Goal: Task Accomplishment & Management: Complete application form

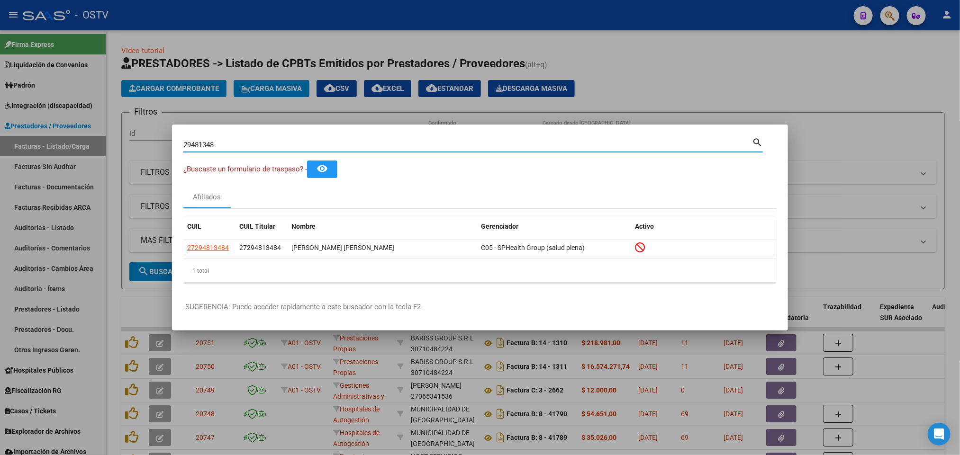
drag, startPoint x: 0, startPoint y: 0, endPoint x: 148, endPoint y: 155, distance: 214.9
click at [148, 155] on div "29481348 Buscar (apellido, dni, cuil, nro traspaso, cuit, obra social) search ¿…" at bounding box center [480, 227] width 960 height 455
paste input "778476"
type input "29778476"
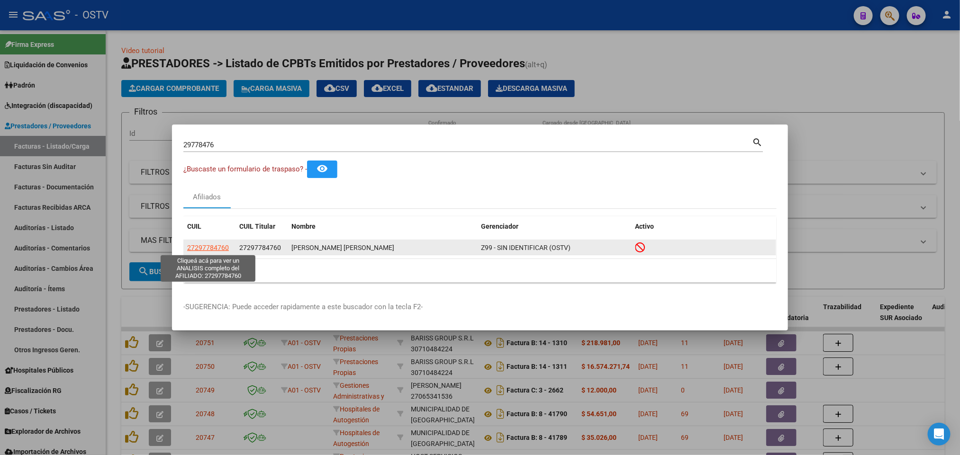
click at [216, 246] on span "27297784760" at bounding box center [208, 248] width 42 height 8
type textarea "27297784760"
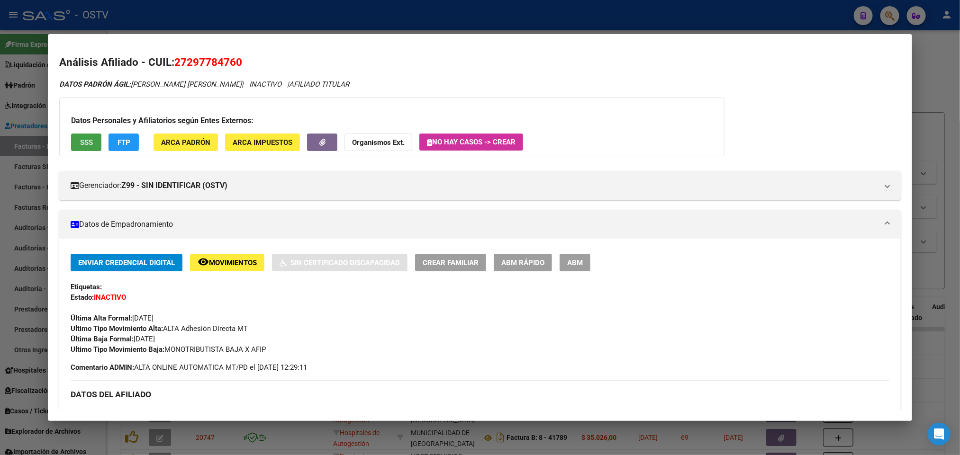
click at [80, 141] on span "SSS" at bounding box center [86, 142] width 13 height 9
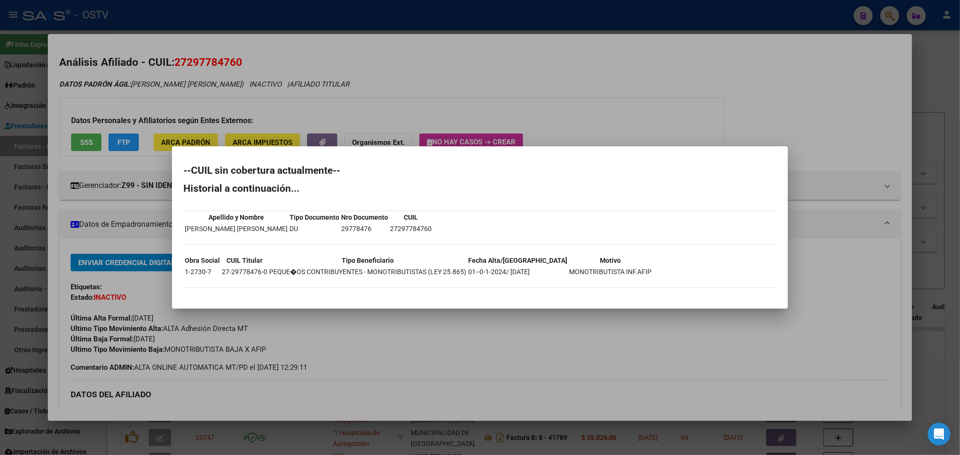
click at [401, 58] on div at bounding box center [480, 227] width 960 height 455
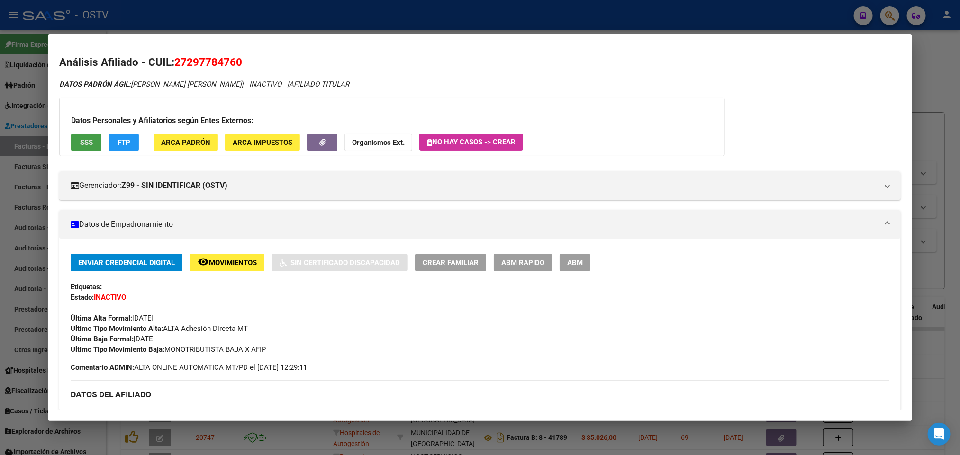
click at [73, 142] on button "SSS" at bounding box center [86, 143] width 30 height 18
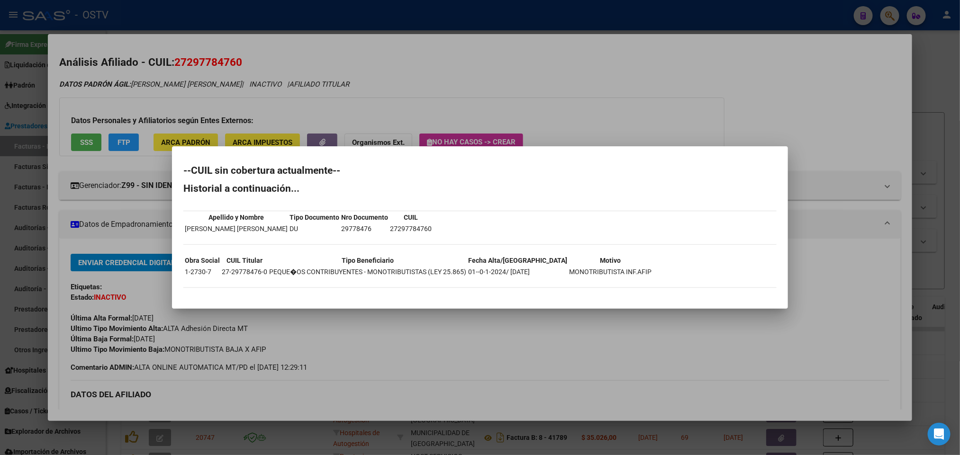
click at [822, 63] on div at bounding box center [480, 227] width 960 height 455
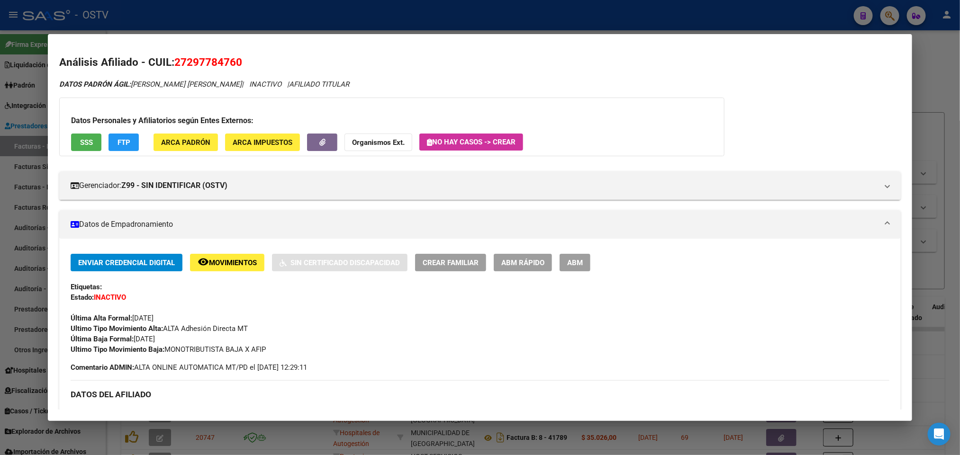
click at [0, 161] on div at bounding box center [480, 227] width 960 height 455
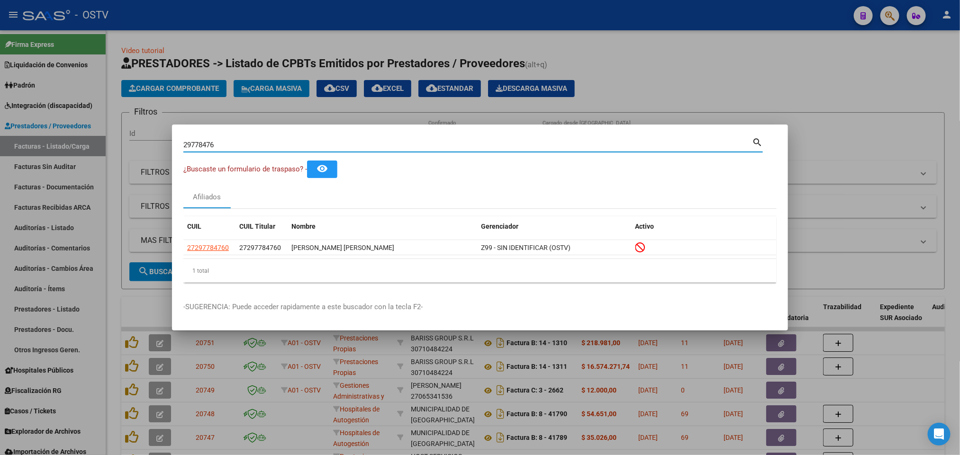
drag, startPoint x: 245, startPoint y: 140, endPoint x: 0, endPoint y: 218, distance: 256.6
click at [0, 215] on div "29778476 Buscar (apellido, dni, cuil, nro traspaso, cuit, obra social) search ¿…" at bounding box center [480, 227] width 960 height 455
paste input "30840491"
type input "30840491"
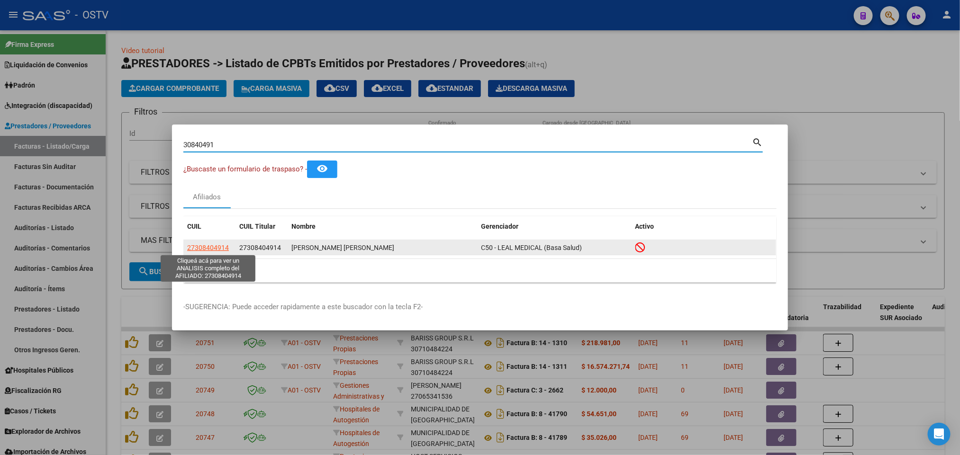
click at [219, 249] on span "27308404914" at bounding box center [208, 248] width 42 height 8
type textarea "27308404914"
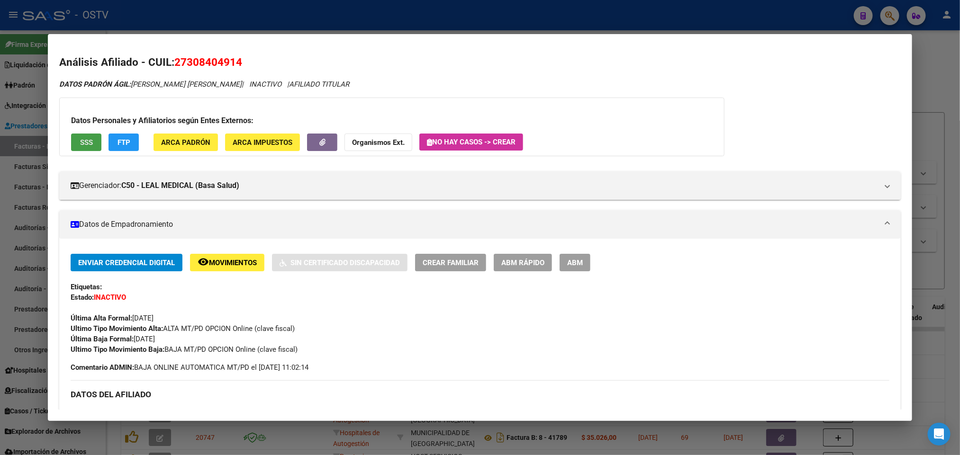
click at [83, 141] on span "SSS" at bounding box center [86, 142] width 13 height 9
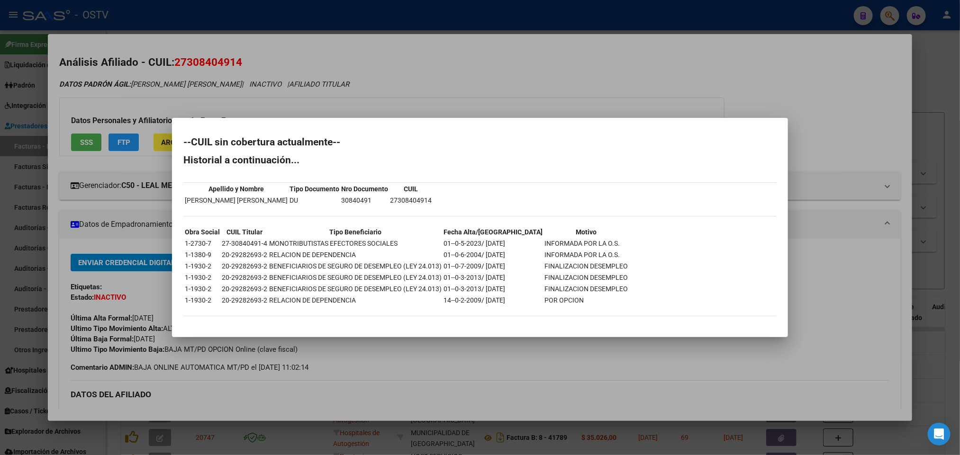
click at [821, 69] on div at bounding box center [480, 227] width 960 height 455
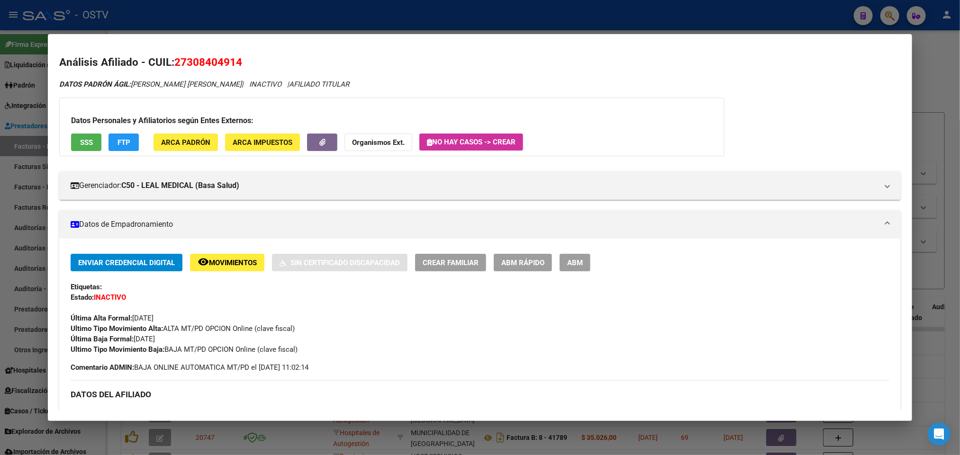
click at [565, 13] on div at bounding box center [480, 227] width 960 height 455
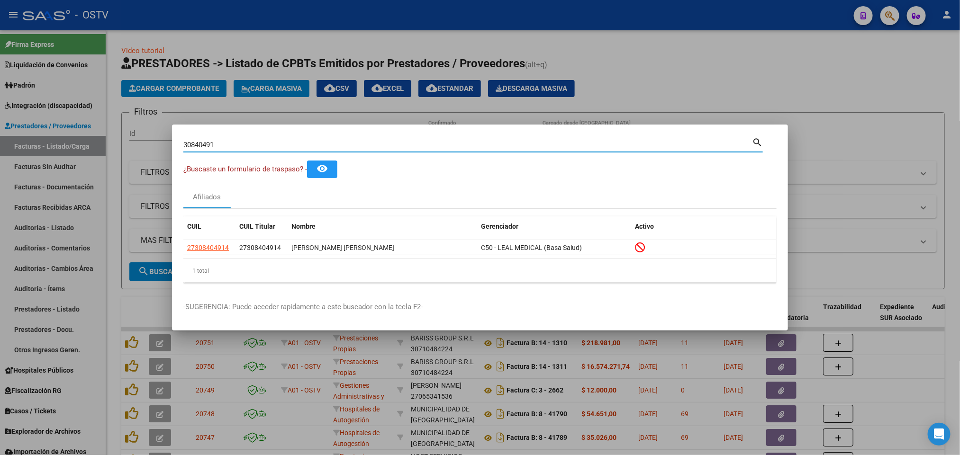
drag, startPoint x: 238, startPoint y: 142, endPoint x: 0, endPoint y: 172, distance: 239.8
click at [0, 172] on div "30840491 Buscar (apellido, dni, cuil, nro traspaso, cuit, obra social) search ¿…" at bounding box center [480, 227] width 960 height 455
paste input "1199509"
type input "31199509"
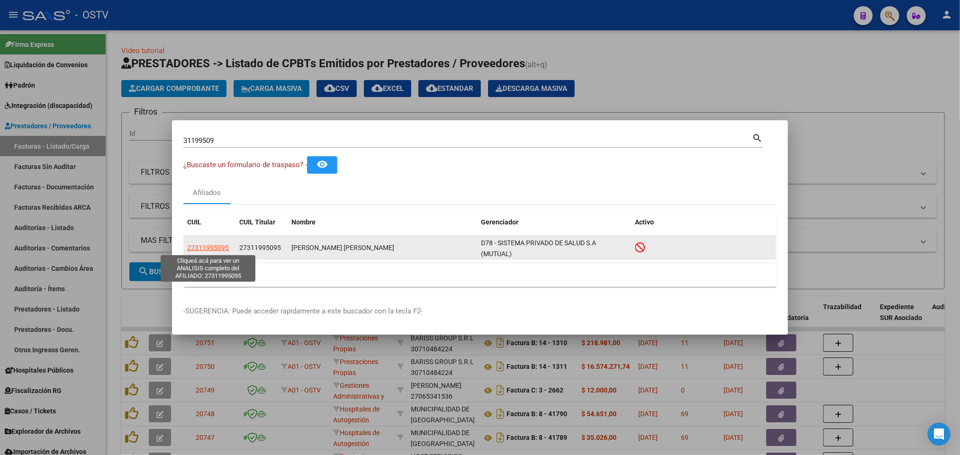
click at [202, 245] on span "27311995095" at bounding box center [208, 248] width 42 height 8
type textarea "27311995095"
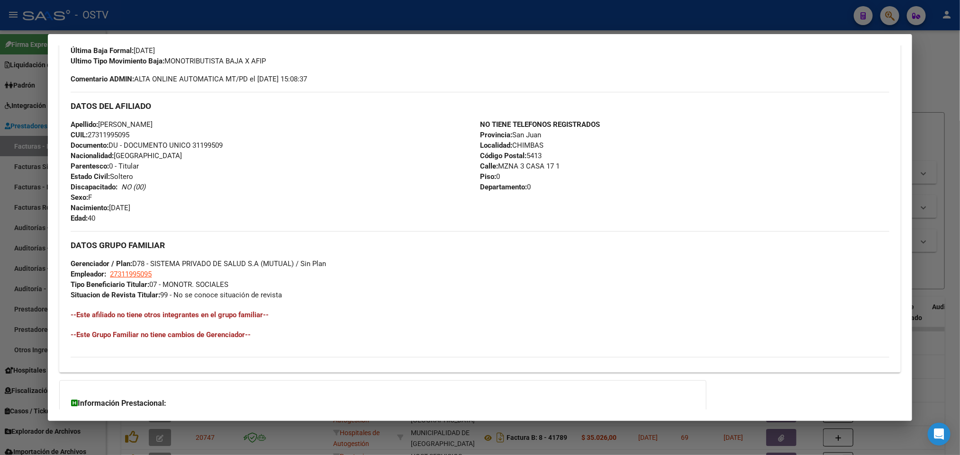
scroll to position [377, 0]
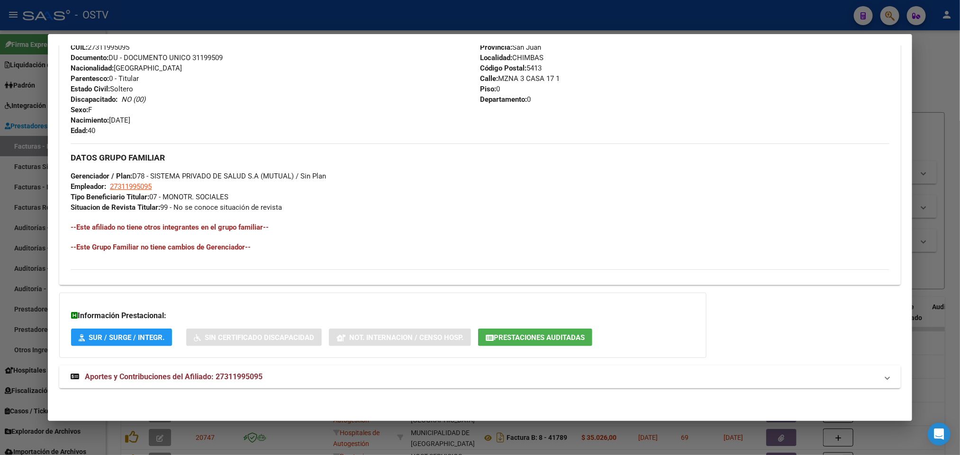
click at [257, 381] on strong "Aportes y Contribuciones del Afiliado: 27311995095" at bounding box center [167, 377] width 192 height 11
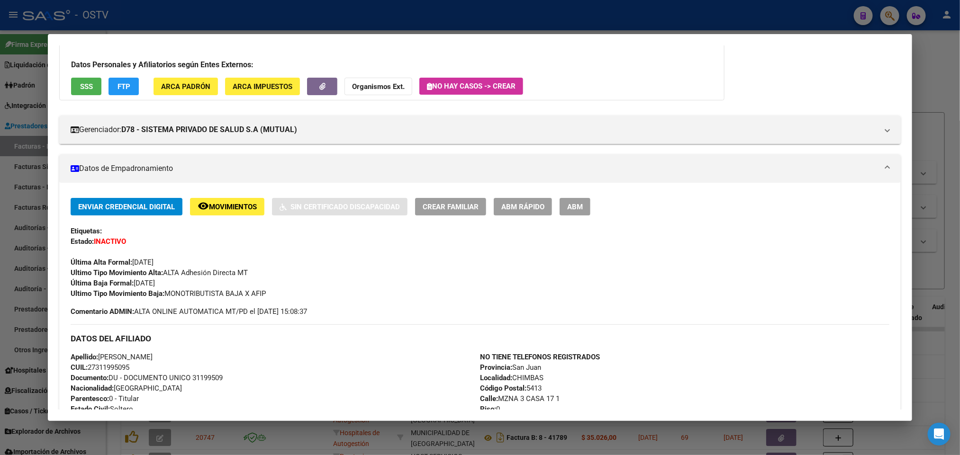
scroll to position [0, 0]
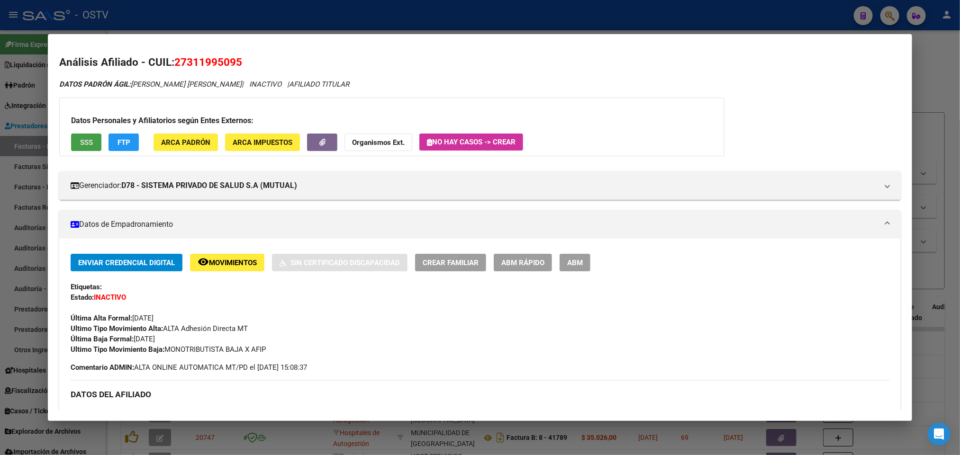
click at [91, 140] on button "SSS" at bounding box center [86, 143] width 30 height 18
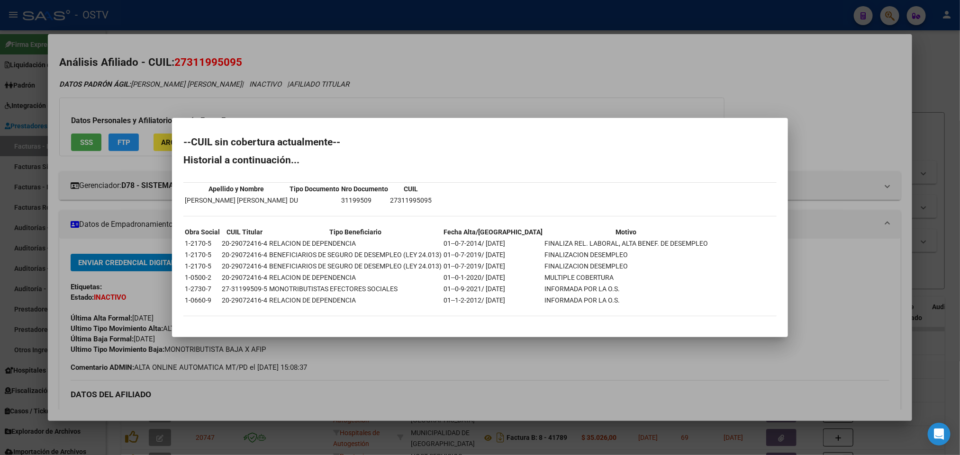
click at [0, 73] on div at bounding box center [480, 227] width 960 height 455
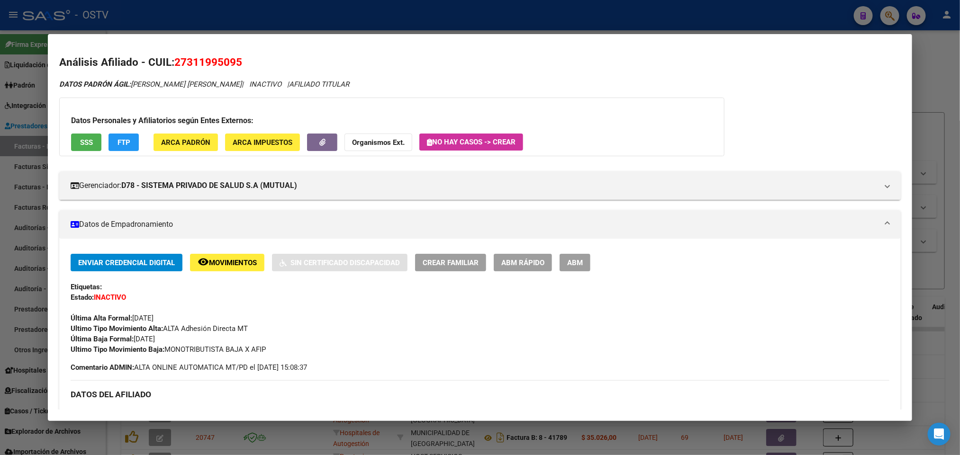
click at [30, 72] on div at bounding box center [480, 227] width 960 height 455
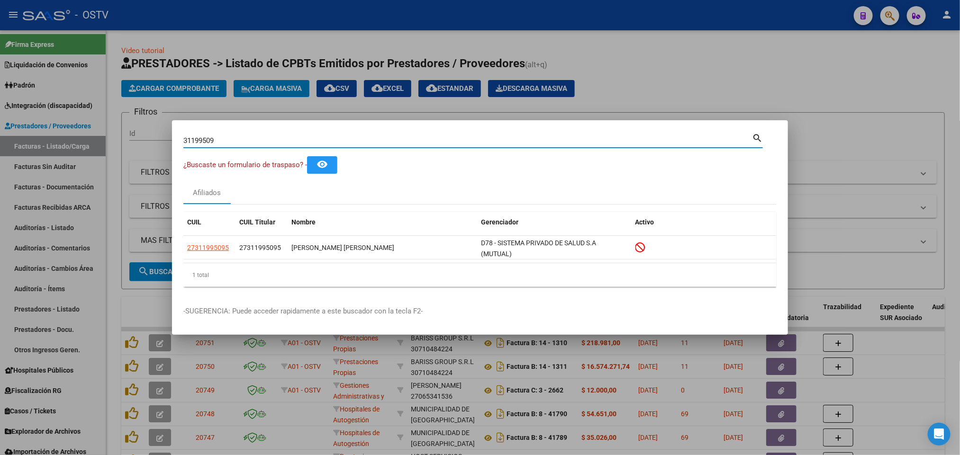
drag, startPoint x: 229, startPoint y: 141, endPoint x: 0, endPoint y: 135, distance: 229.0
click at [0, 136] on div "31199509 Buscar (apellido, dni, cuil, nro traspaso, cuit, obra social) search ¿…" at bounding box center [480, 227] width 960 height 455
paste input "214232"
type input "31214232"
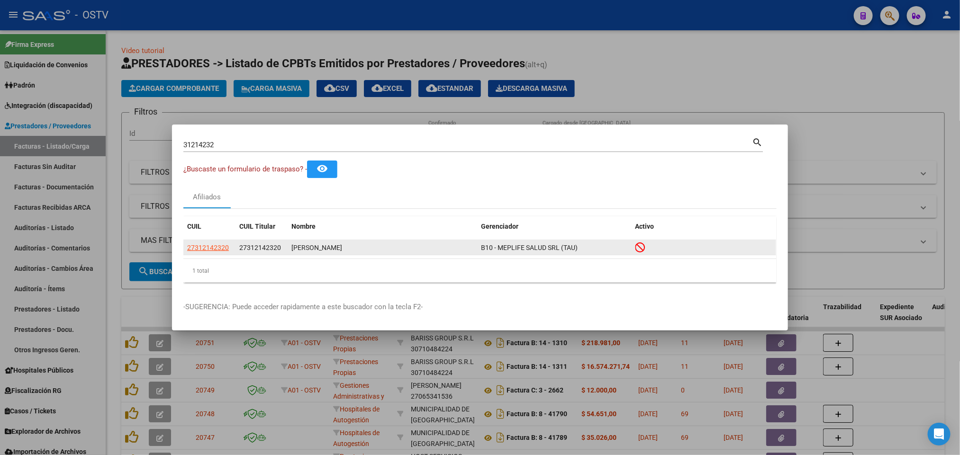
click at [207, 243] on app-link-go-to "27312142320" at bounding box center [208, 248] width 42 height 11
click at [211, 247] on span "27312142320" at bounding box center [208, 248] width 42 height 8
type textarea "27312142320"
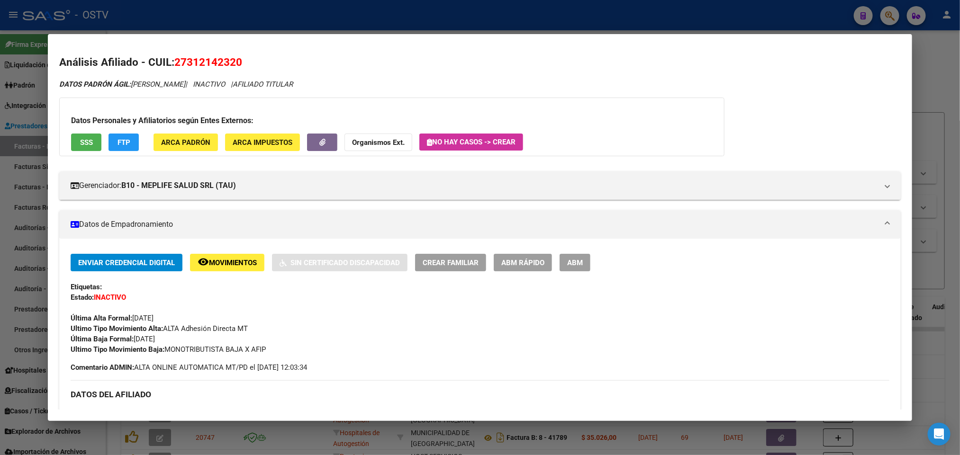
click at [81, 138] on span "SSS" at bounding box center [86, 142] width 13 height 9
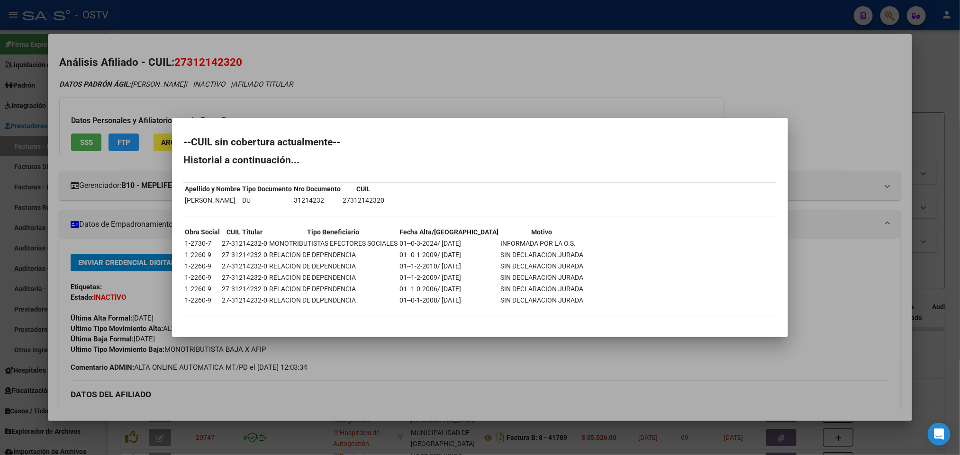
click at [375, 67] on div at bounding box center [480, 227] width 960 height 455
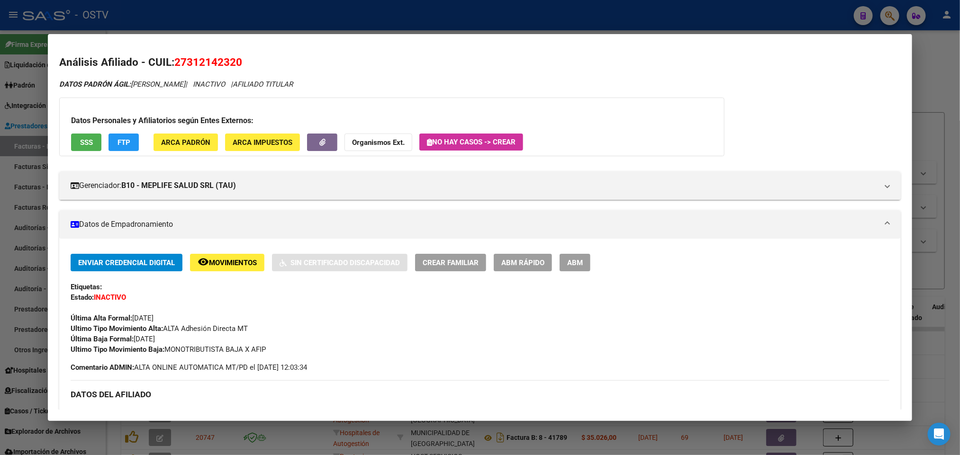
click at [360, 14] on div at bounding box center [480, 227] width 960 height 455
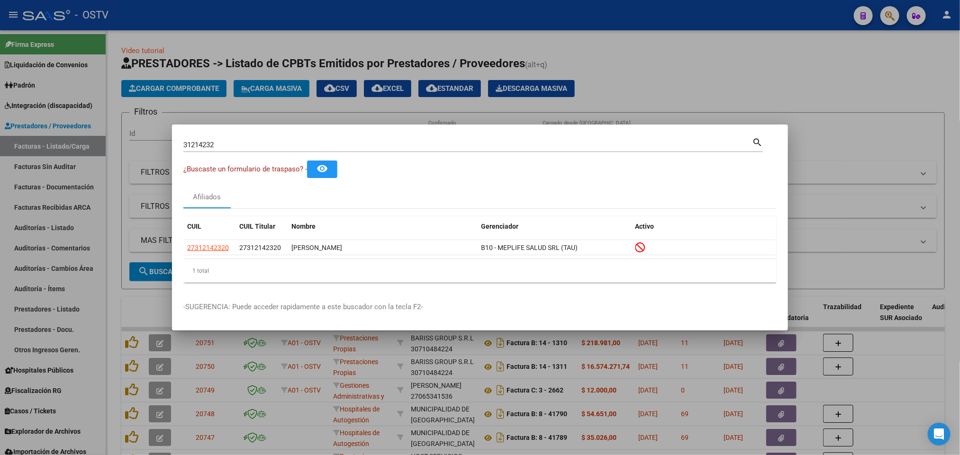
click at [242, 141] on div "31214232 Buscar (apellido, dni, cuil, nro traspaso, cuit, obra social)" at bounding box center [467, 145] width 569 height 14
drag, startPoint x: 236, startPoint y: 142, endPoint x: 0, endPoint y: 141, distance: 236.5
click at [36, 139] on div "31214232 Buscar (apellido, dni, cuil, nro traspaso, cuit, obra social) search ¿…" at bounding box center [480, 227] width 960 height 455
paste input "45475"
type input "31454752"
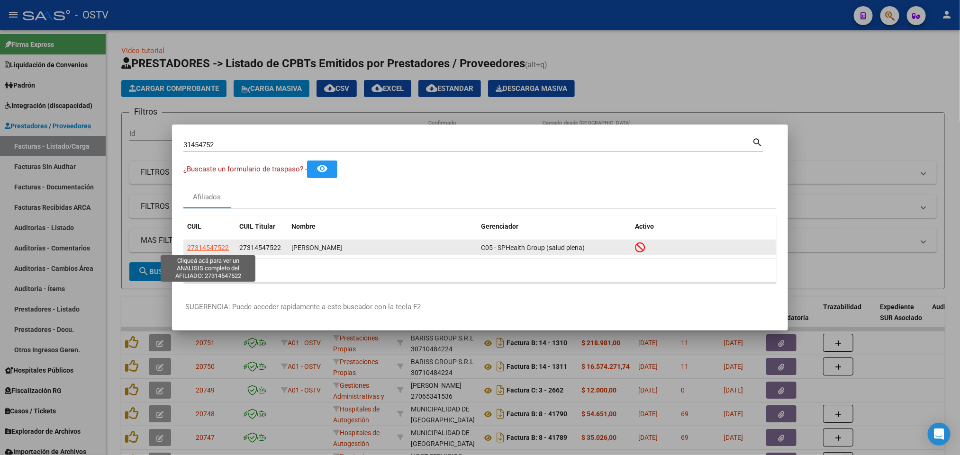
click at [198, 250] on span "27314547522" at bounding box center [208, 248] width 42 height 8
type textarea "27314547522"
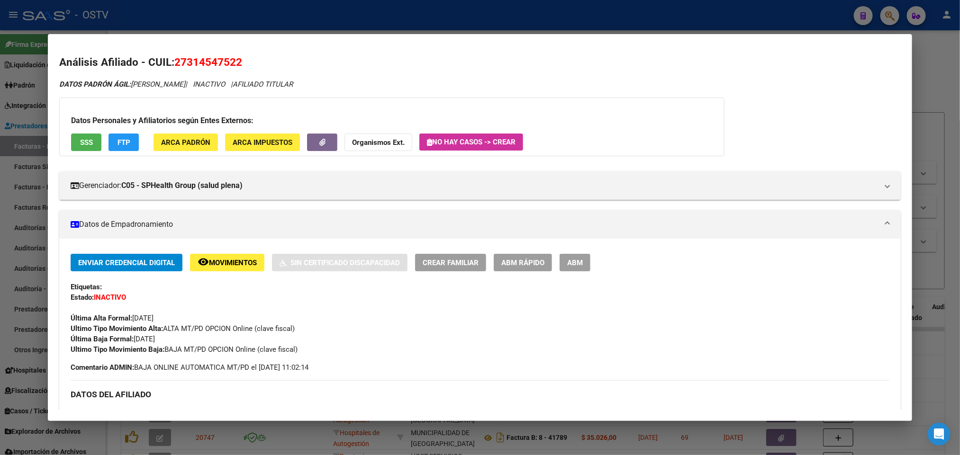
click at [91, 143] on button "SSS" at bounding box center [86, 143] width 30 height 18
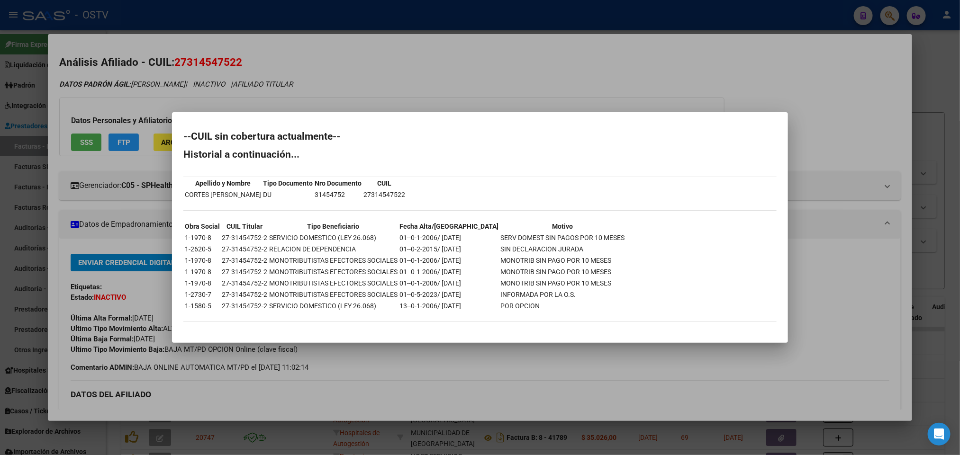
click at [219, 67] on div at bounding box center [480, 227] width 960 height 455
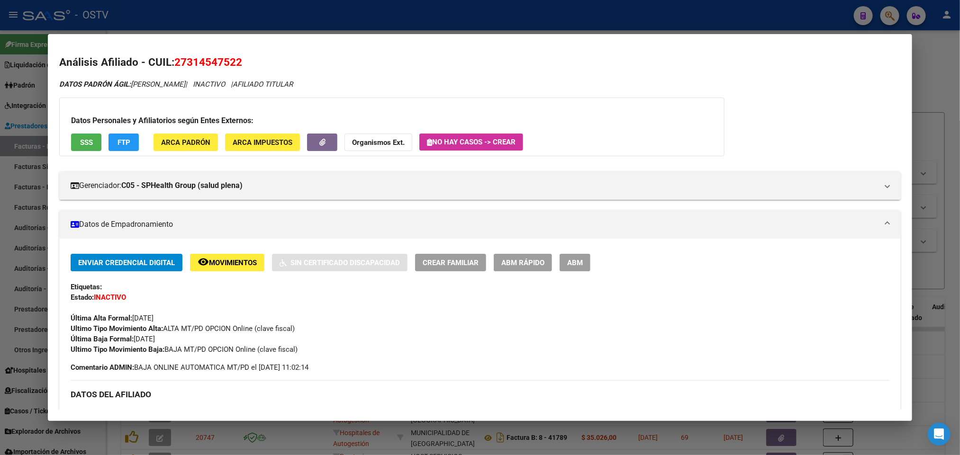
click at [260, 30] on div at bounding box center [480, 227] width 960 height 455
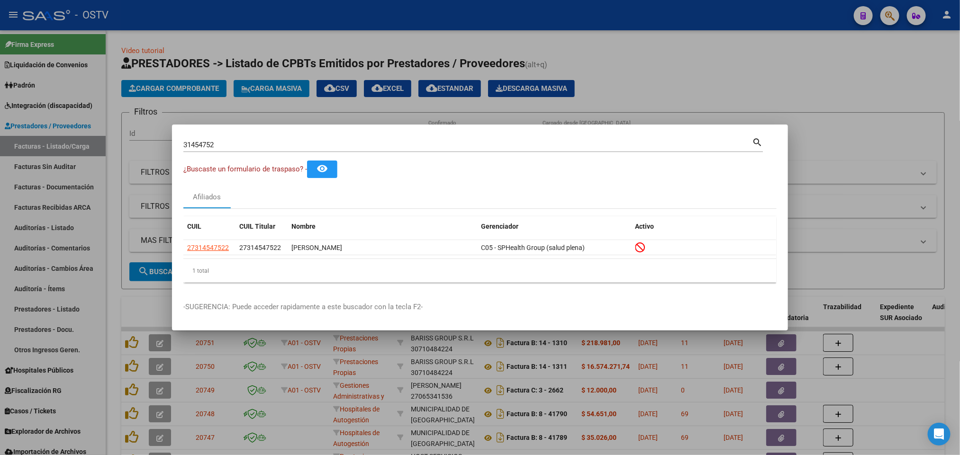
click at [228, 149] on div "31454752 Buscar (apellido, dni, cuil, nro traspaso, cuit, obra social)" at bounding box center [467, 145] width 569 height 14
drag, startPoint x: 227, startPoint y: 143, endPoint x: 0, endPoint y: 150, distance: 226.6
click at [0, 150] on div "31454752 Buscar (apellido, dni, cuil, nro traspaso, cuit, obra social) search ¿…" at bounding box center [480, 227] width 960 height 455
paste input "6781760"
type input "36781760"
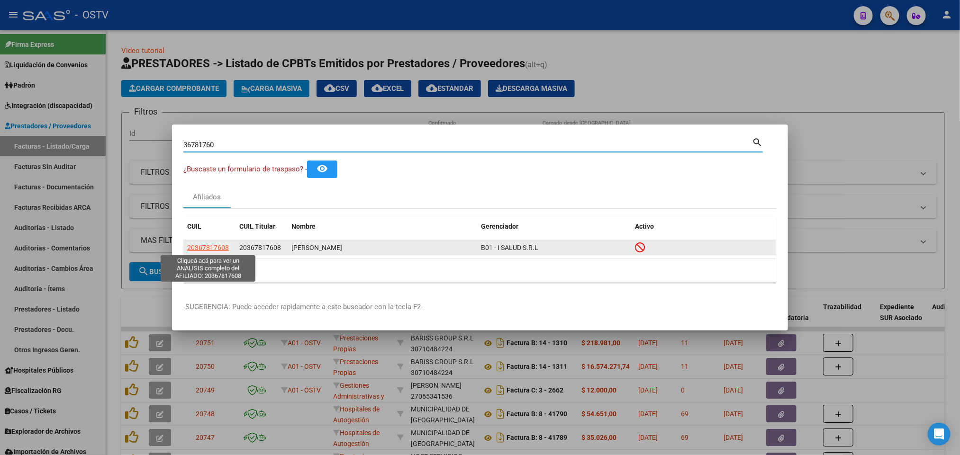
click at [212, 246] on span "20367817608" at bounding box center [208, 248] width 42 height 8
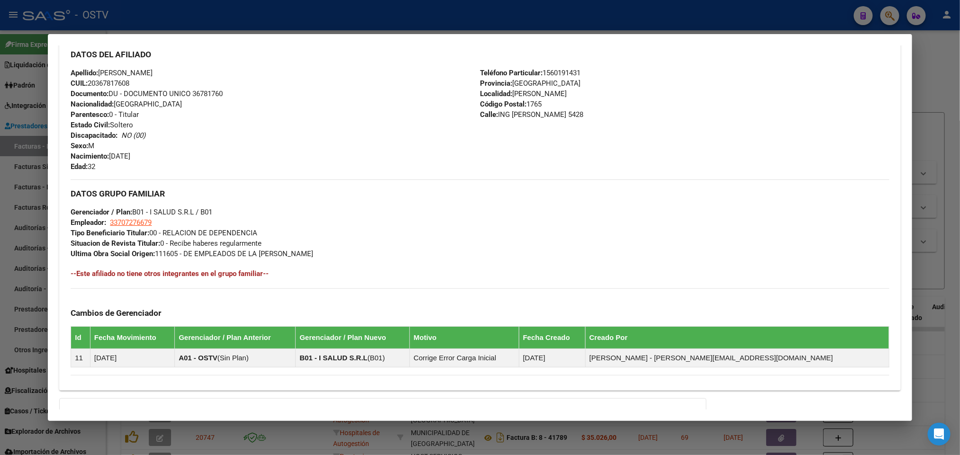
scroll to position [448, 0]
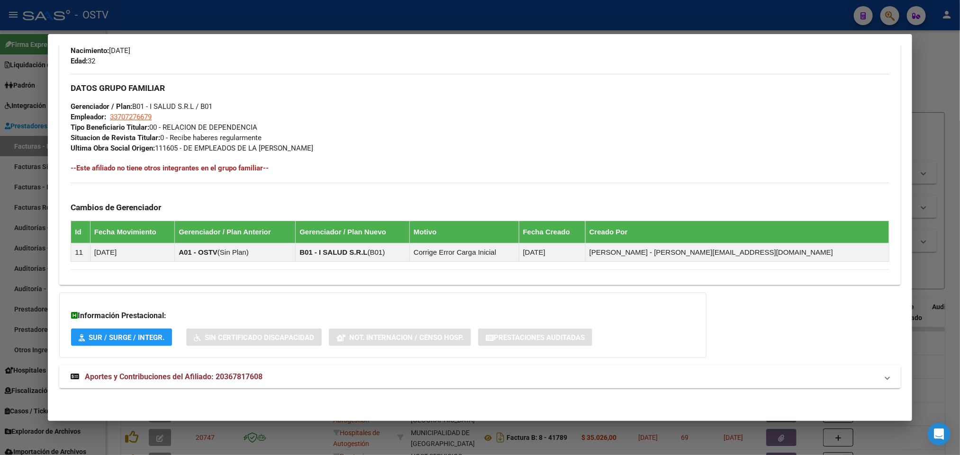
drag, startPoint x: 188, startPoint y: 387, endPoint x: 186, endPoint y: 380, distance: 6.8
click at [188, 386] on mat-expansion-panel-header "Aportes y Contribuciones del Afiliado: 20367817608" at bounding box center [479, 377] width 841 height 23
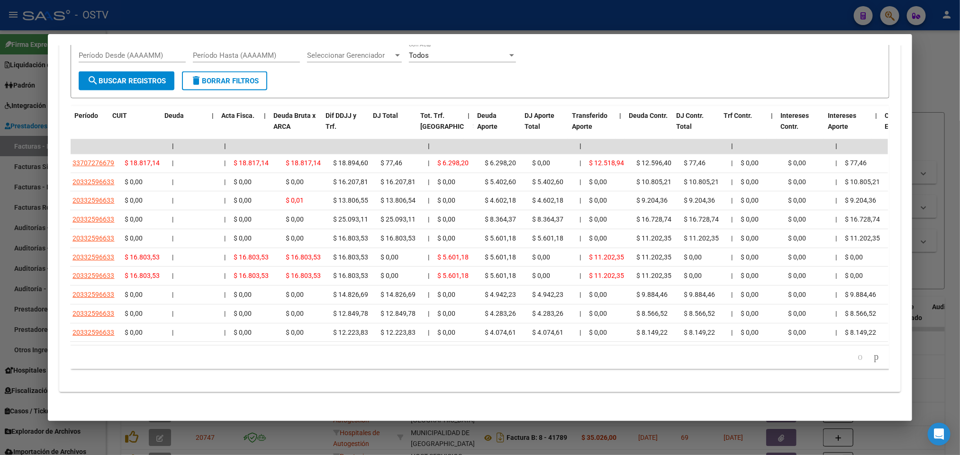
scroll to position [0, 0]
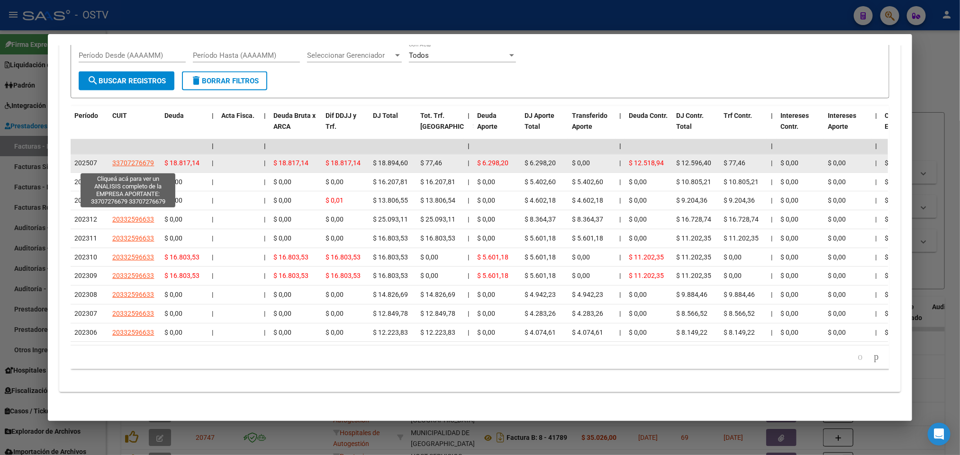
click at [141, 165] on span "33707276679" at bounding box center [133, 164] width 42 height 8
type textarea "33707276679"
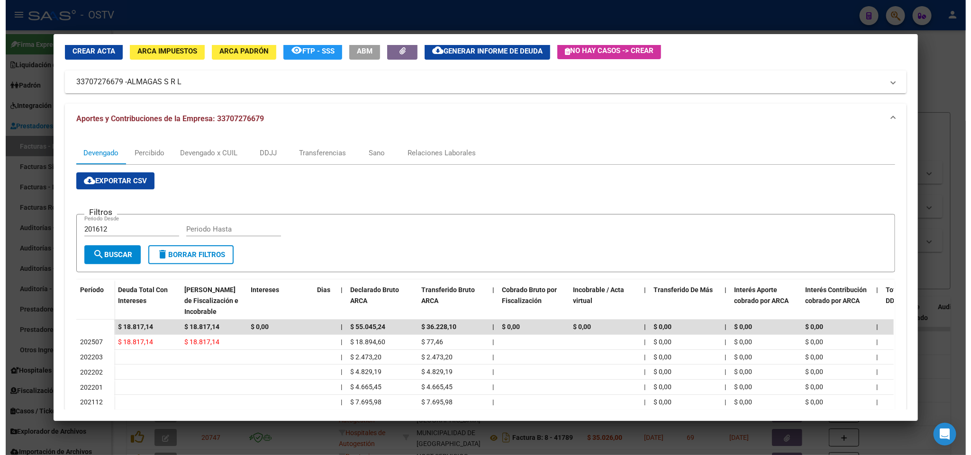
scroll to position [71, 0]
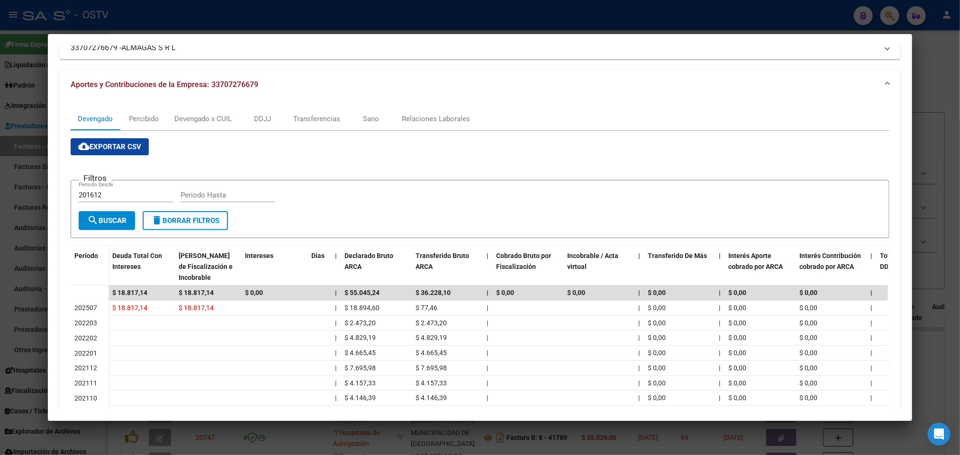
click at [0, 215] on div at bounding box center [480, 227] width 960 height 455
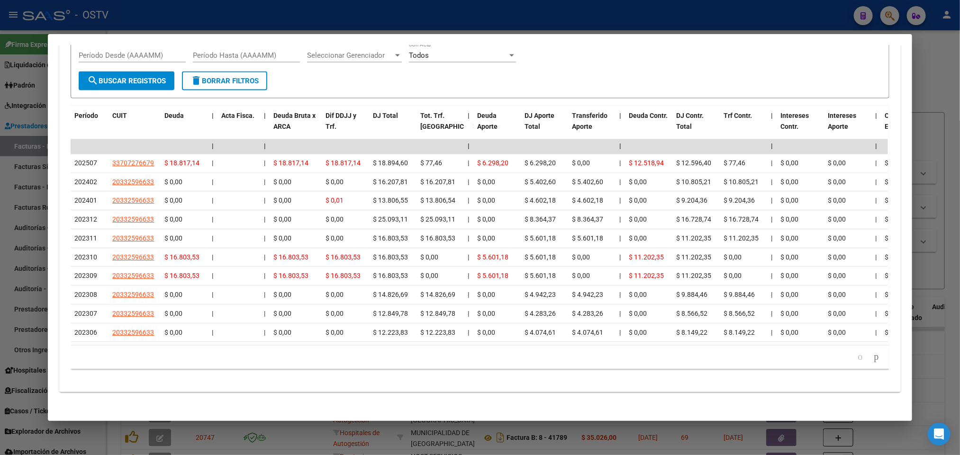
click at [0, 215] on div at bounding box center [480, 227] width 960 height 455
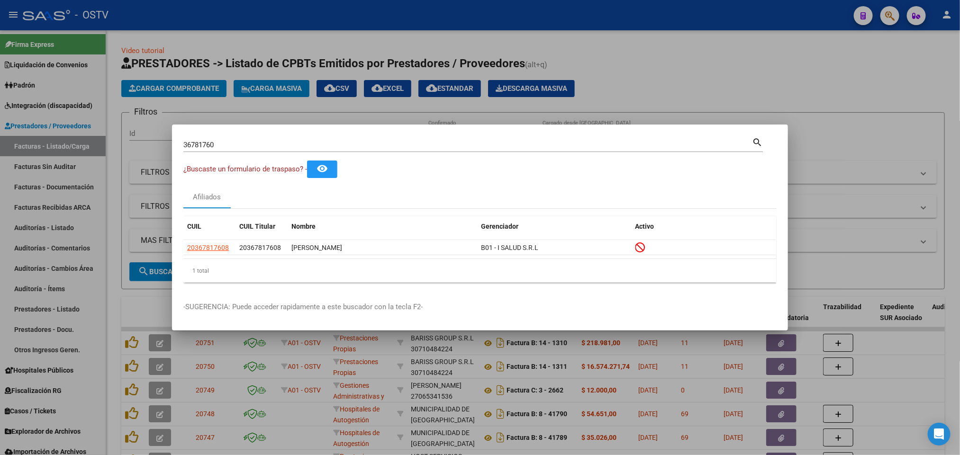
click at [200, 60] on div at bounding box center [480, 227] width 960 height 455
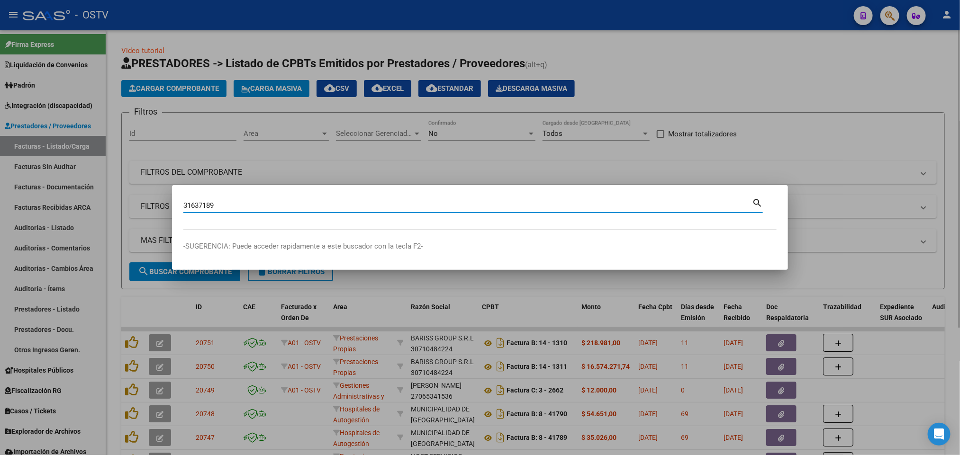
type input "31637189"
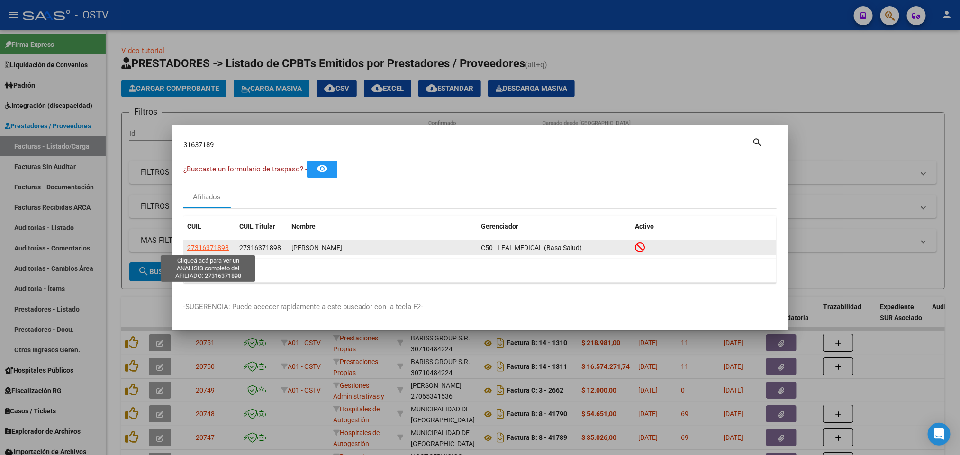
click at [214, 245] on span "27316371898" at bounding box center [208, 248] width 42 height 8
type textarea "27316371898"
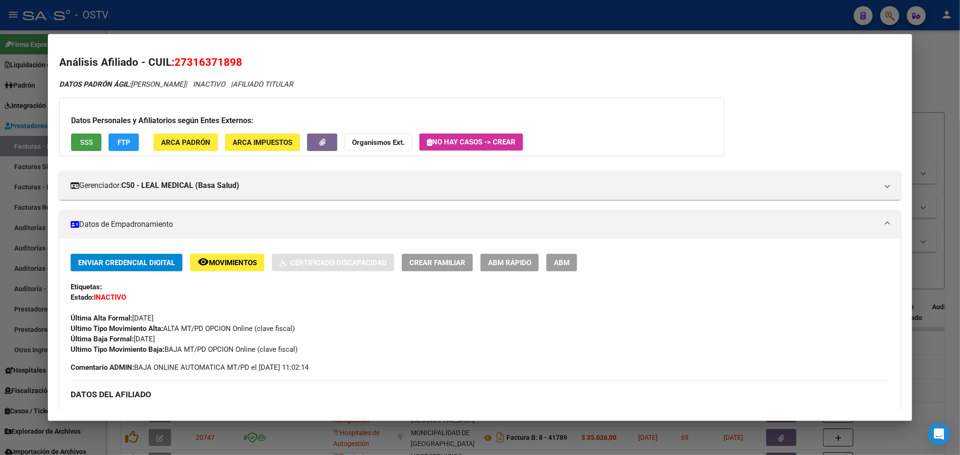
click at [86, 141] on span "SSS" at bounding box center [86, 142] width 13 height 9
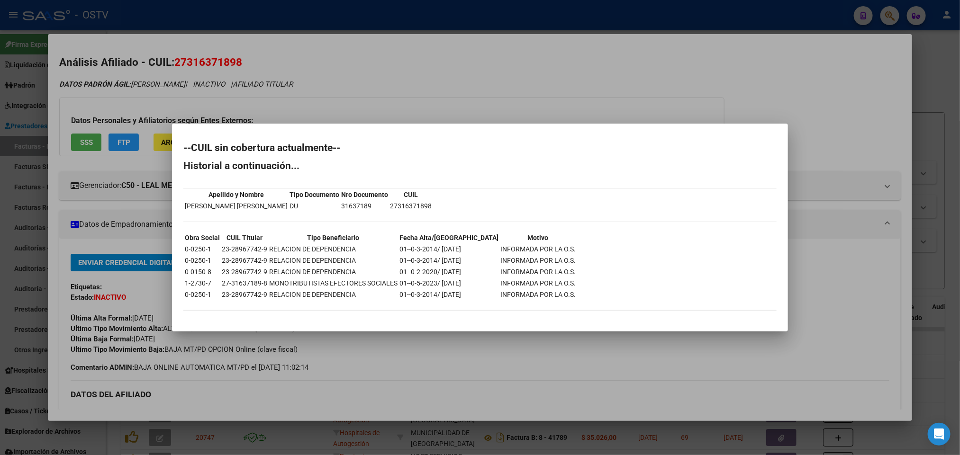
click at [84, 36] on div at bounding box center [480, 227] width 960 height 455
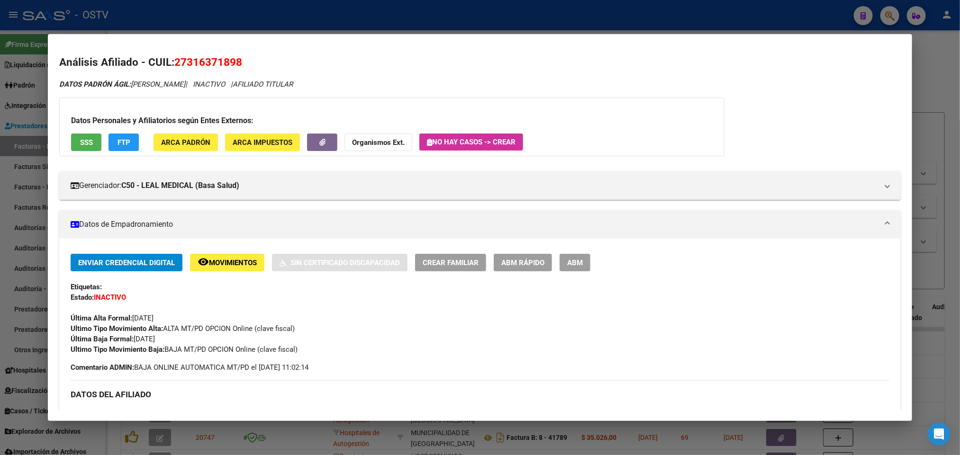
click at [104, 16] on div at bounding box center [480, 227] width 960 height 455
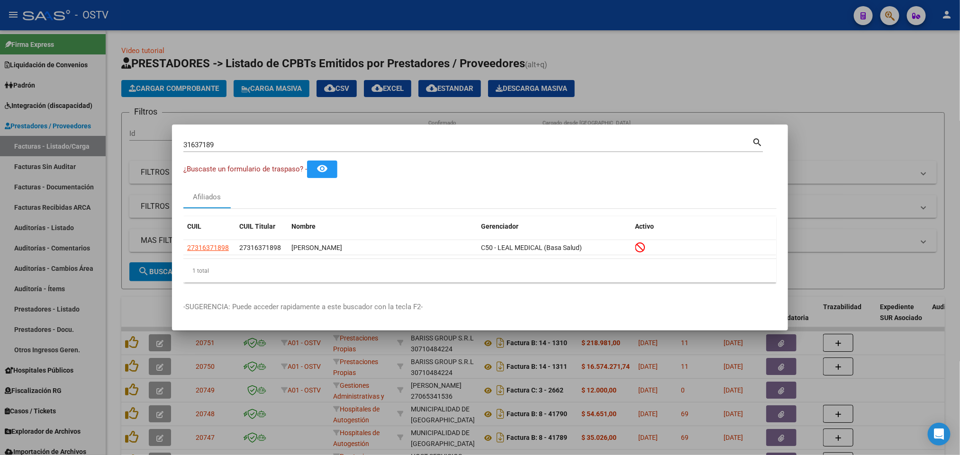
click at [109, 275] on div at bounding box center [480, 227] width 960 height 455
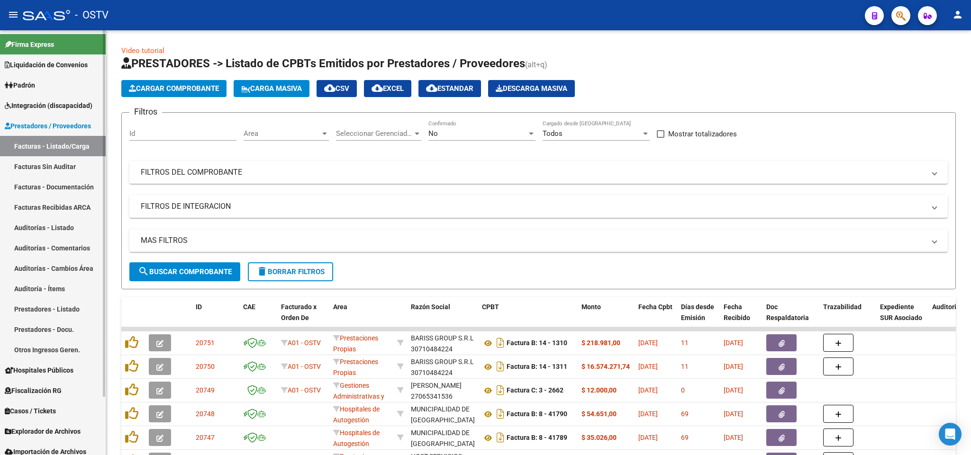
scroll to position [67, 0]
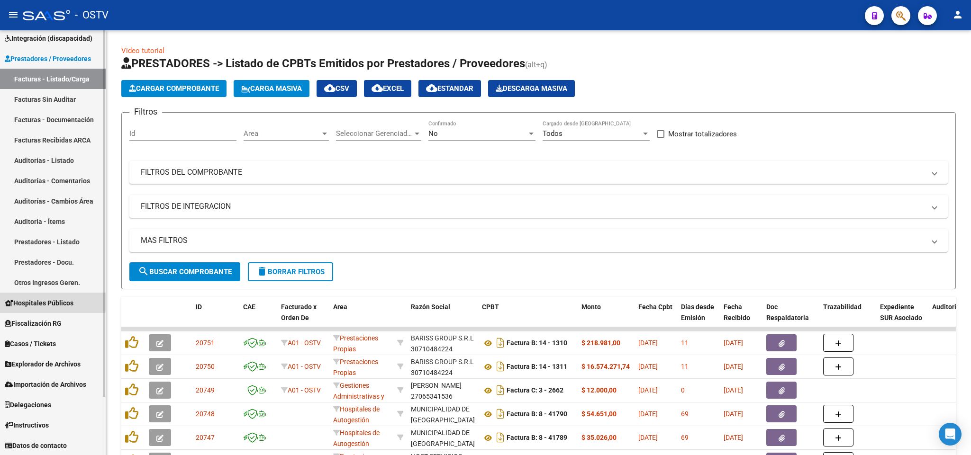
click at [48, 300] on span "Hospitales Públicos" at bounding box center [39, 303] width 69 height 10
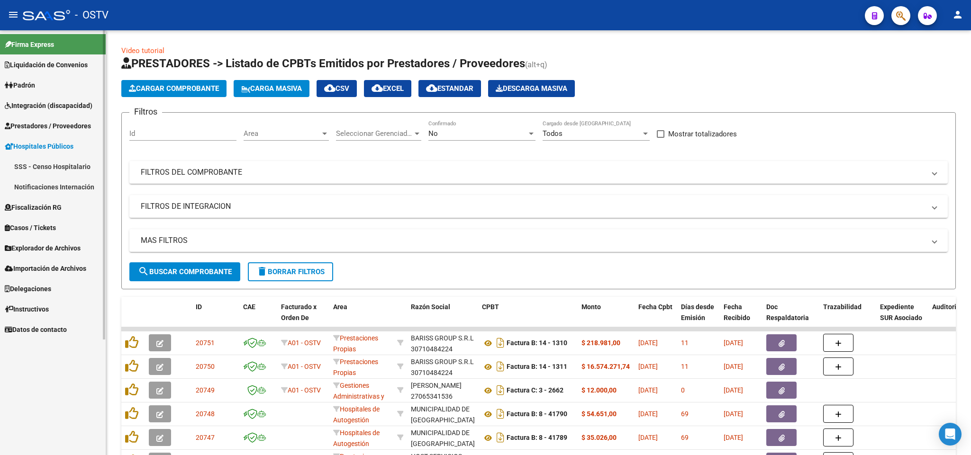
scroll to position [0, 0]
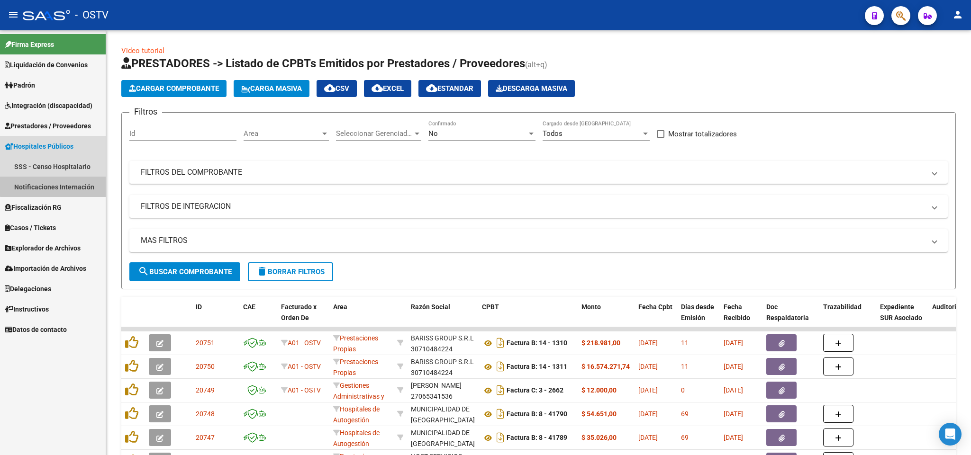
click at [65, 185] on link "Notificaciones Internación" at bounding box center [53, 187] width 106 height 20
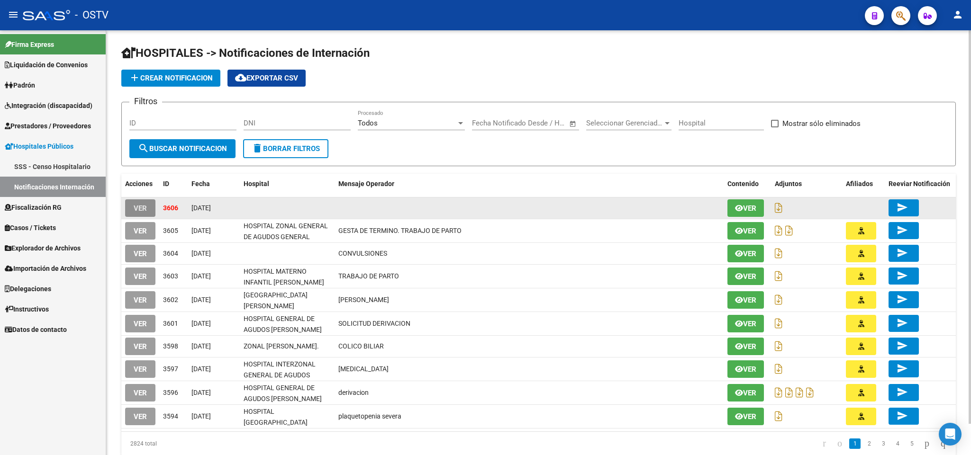
click at [143, 204] on span "VER" at bounding box center [140, 208] width 13 height 9
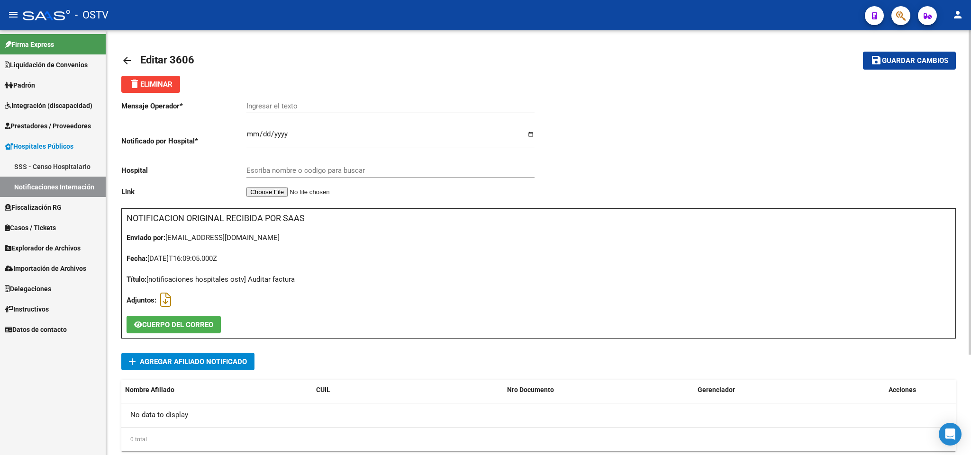
click at [125, 57] on mat-icon "arrow_back" at bounding box center [126, 60] width 11 height 11
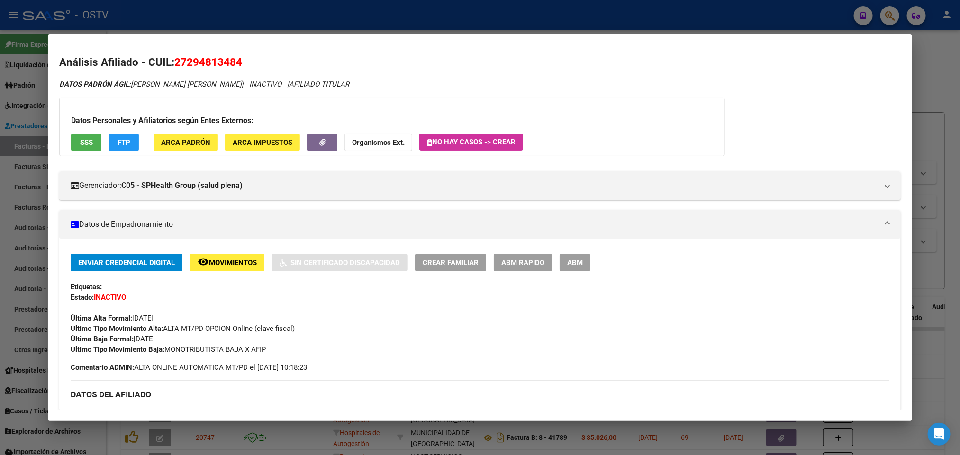
click at [0, 109] on div at bounding box center [480, 227] width 960 height 455
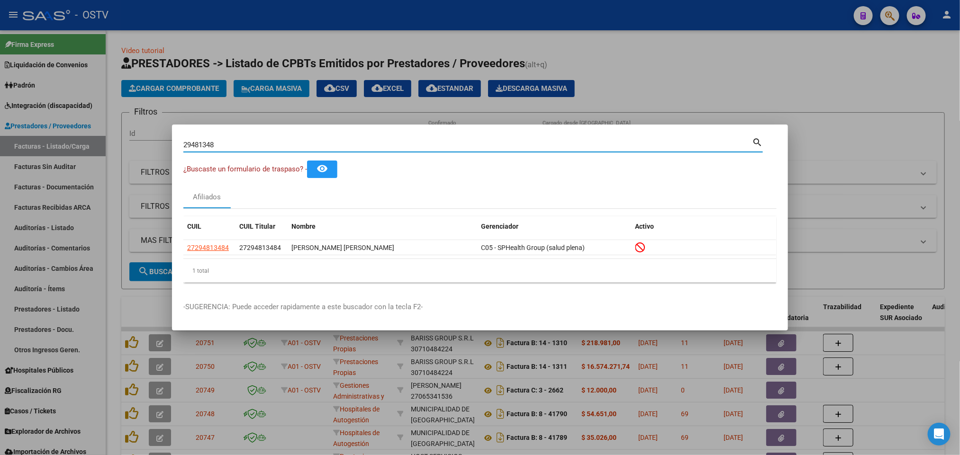
drag, startPoint x: 235, startPoint y: 148, endPoint x: 0, endPoint y: 149, distance: 235.1
click at [0, 149] on div "29481348 Buscar (apellido, dni, cuil, nro traspaso, cuit, obra social) search ¿…" at bounding box center [480, 227] width 960 height 455
paste input "30299366"
type input "30299366"
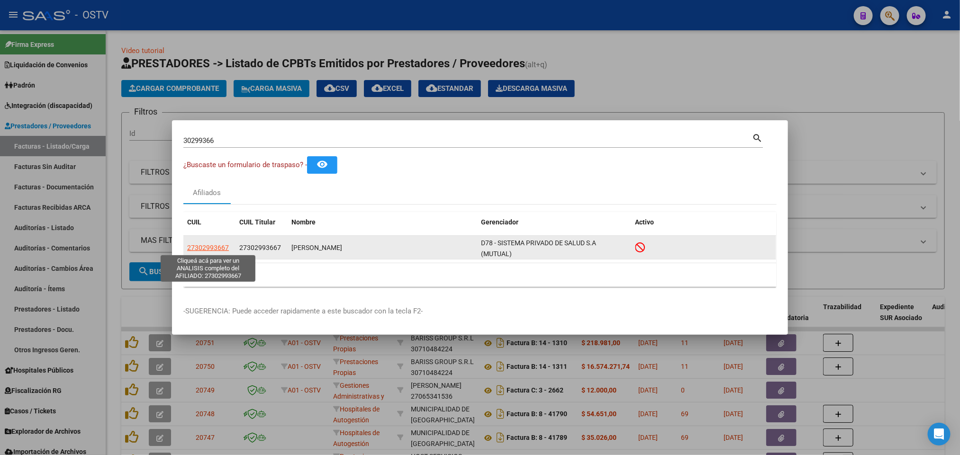
click at [216, 251] on span "27302993667" at bounding box center [208, 248] width 42 height 8
type textarea "27302993667"
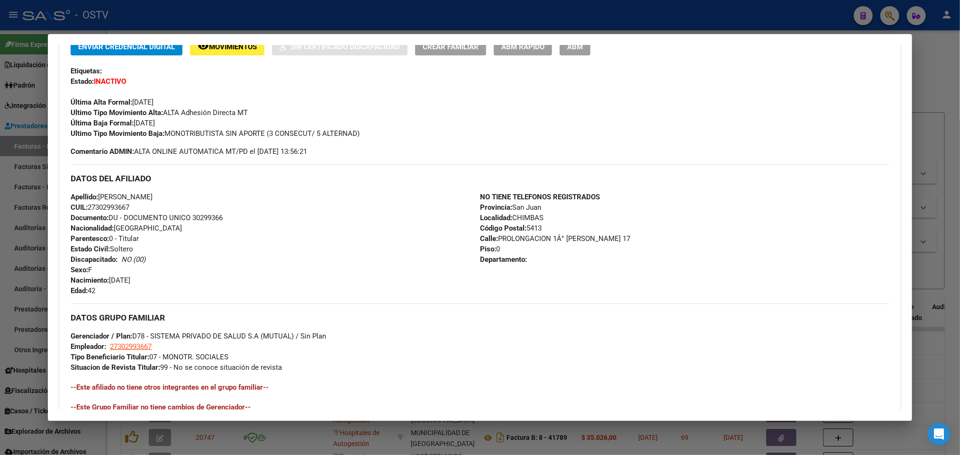
scroll to position [22, 0]
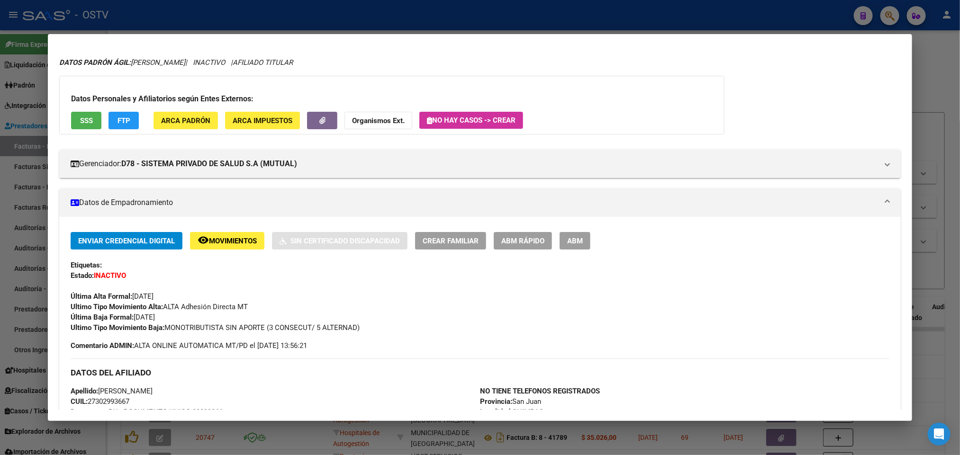
click at [83, 112] on button "SSS" at bounding box center [86, 121] width 30 height 18
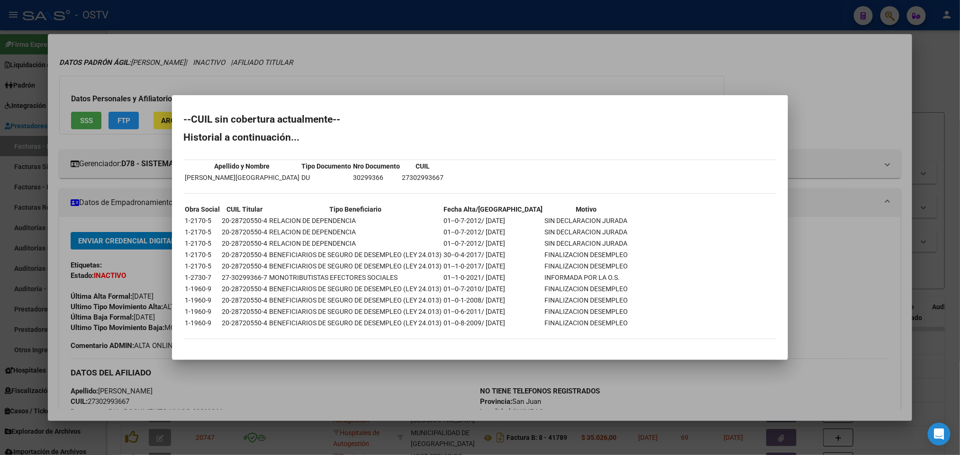
click at [76, 292] on div at bounding box center [480, 227] width 960 height 455
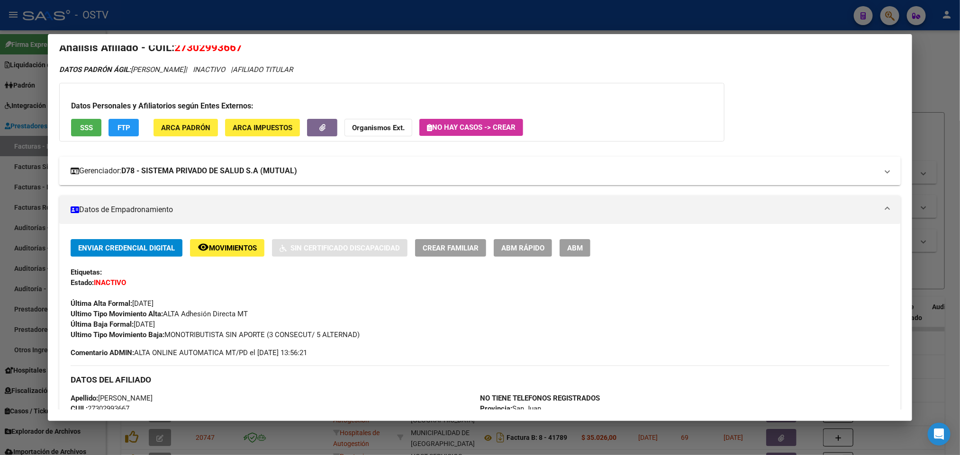
scroll to position [0, 0]
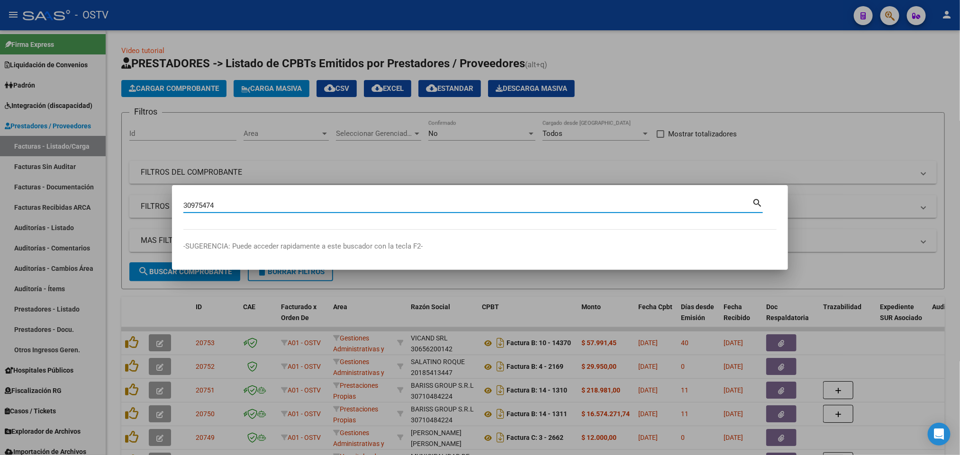
type input "30975474"
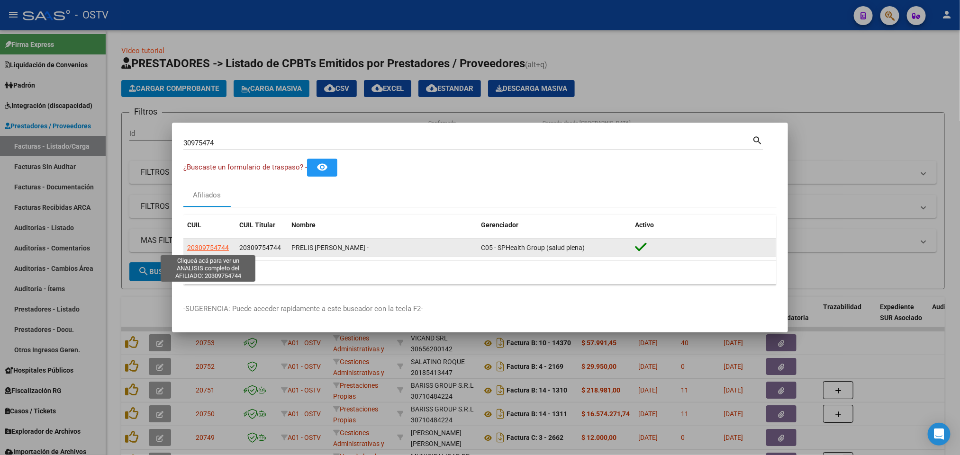
click at [199, 250] on span "20309754744" at bounding box center [208, 248] width 42 height 8
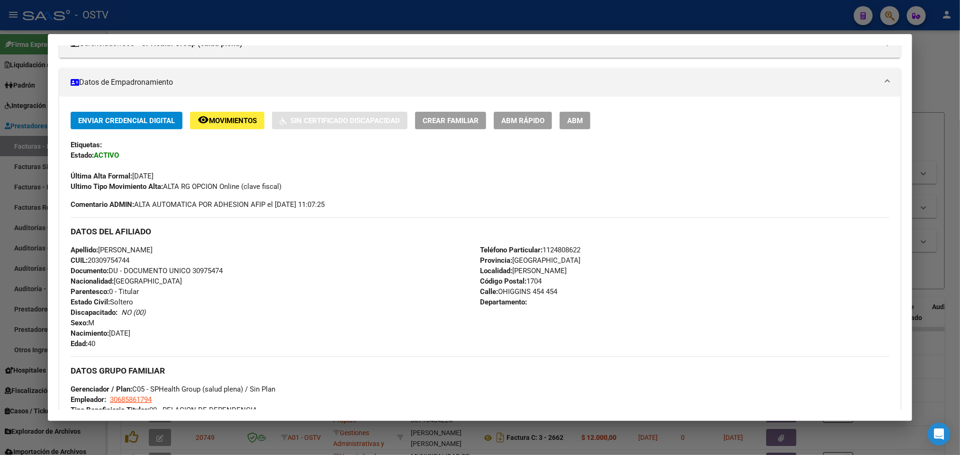
scroll to position [448, 0]
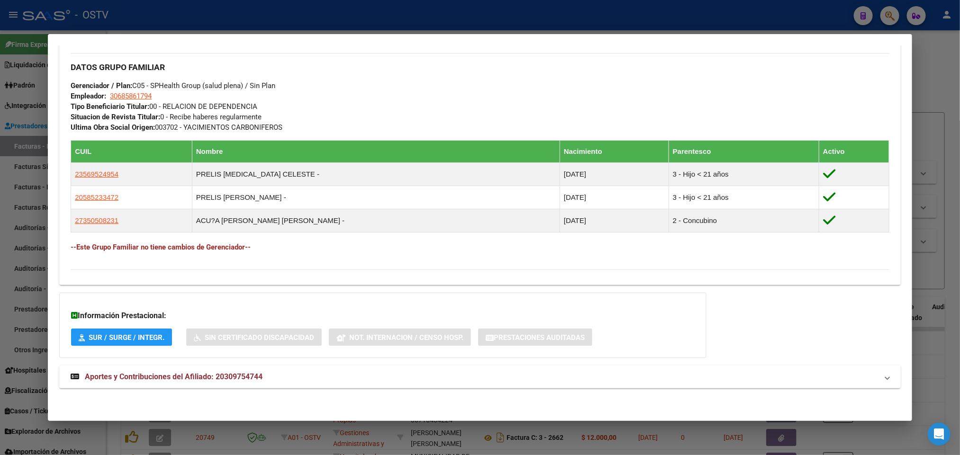
click at [277, 384] on mat-expansion-panel-header "Aportes y Contribuciones del Afiliado: 20309754744" at bounding box center [479, 377] width 841 height 23
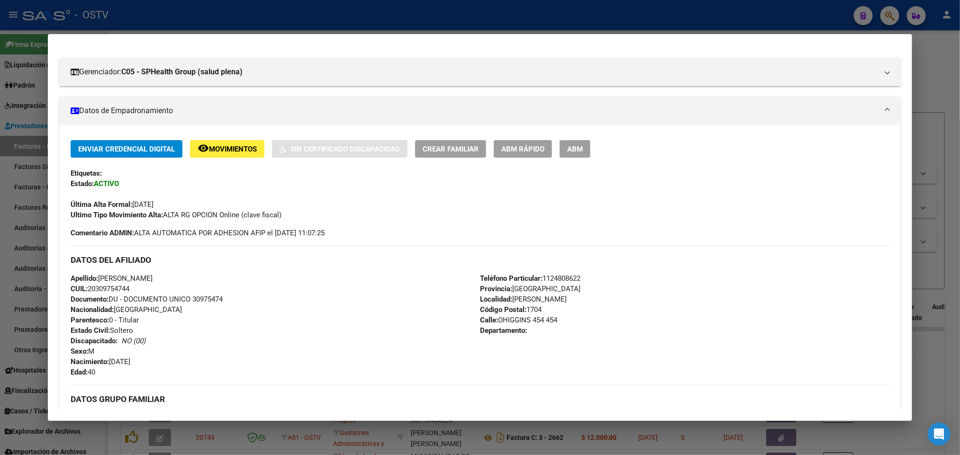
scroll to position [0, 0]
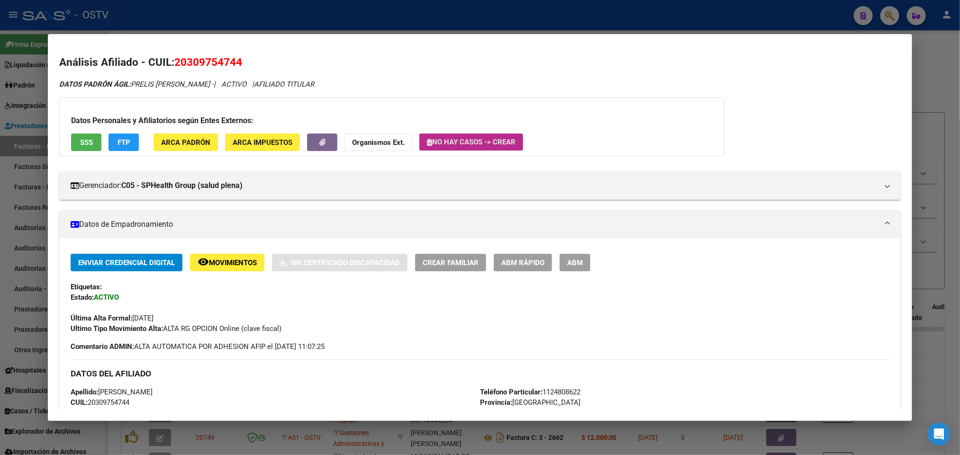
click at [458, 135] on button "No hay casos -> Crear" at bounding box center [471, 142] width 104 height 17
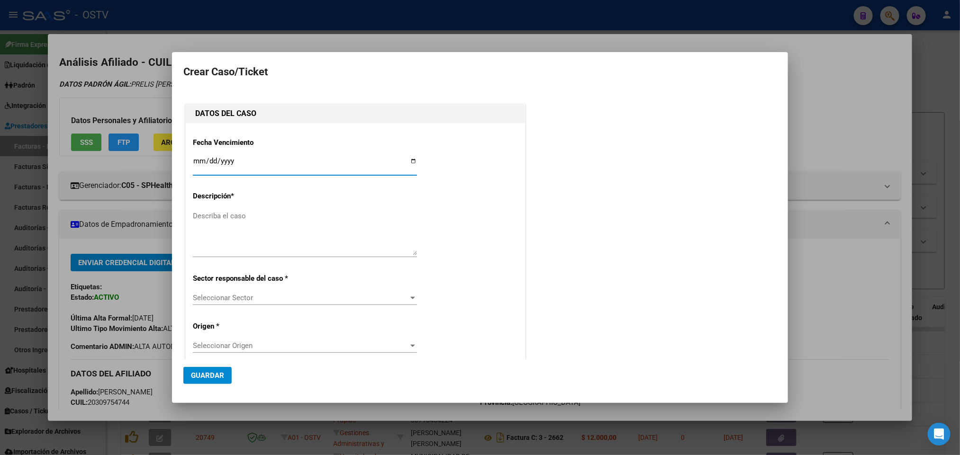
type input "20-30975474-4"
type input "PRELIS FABIO EMMANUEL"
type input "2025-08-13"
click at [291, 235] on textarea "Describa el caso" at bounding box center [305, 233] width 224 height 45
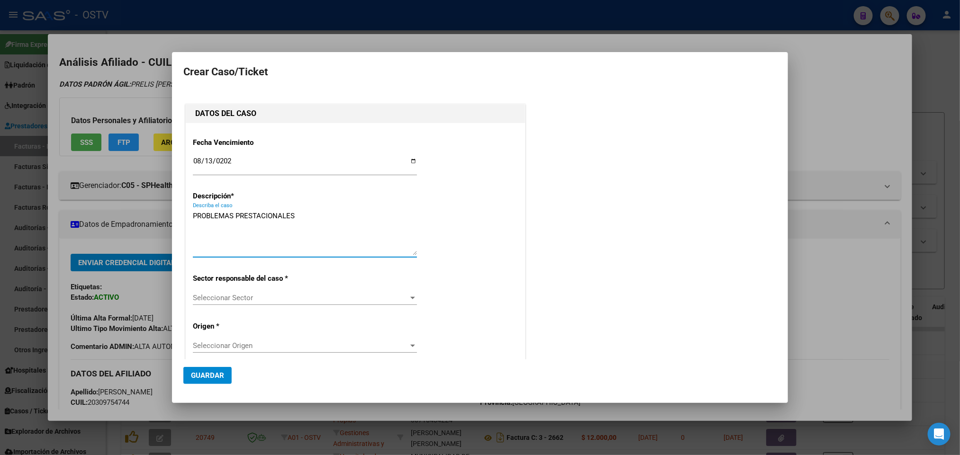
type textarea "PROBLEMAS PRESTACIONALES"
click at [300, 292] on div "Seleccionar Sector Seleccionar Sector" at bounding box center [305, 298] width 224 height 14
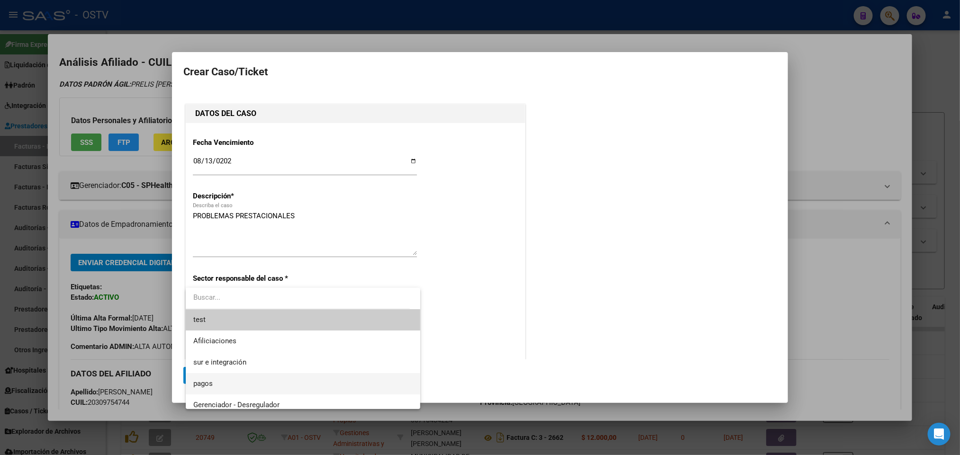
scroll to position [27, 0]
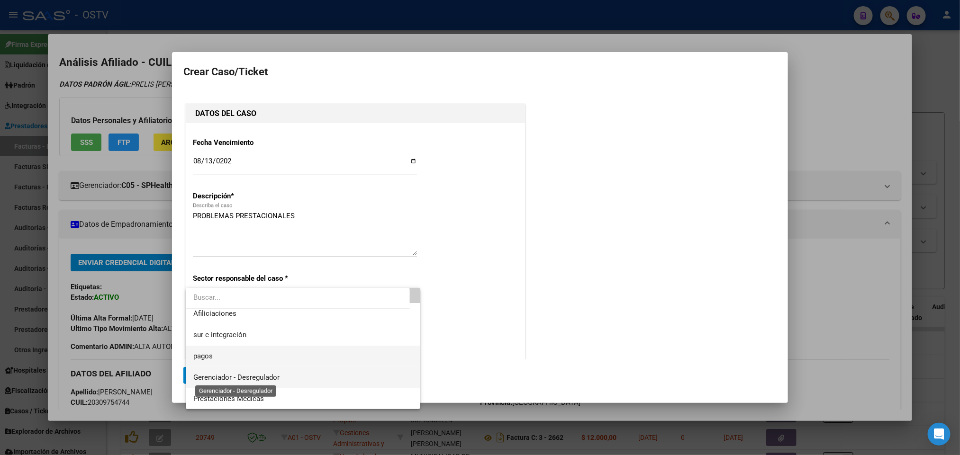
click at [263, 374] on span "Gerenciador - Desregulador" at bounding box center [236, 377] width 86 height 9
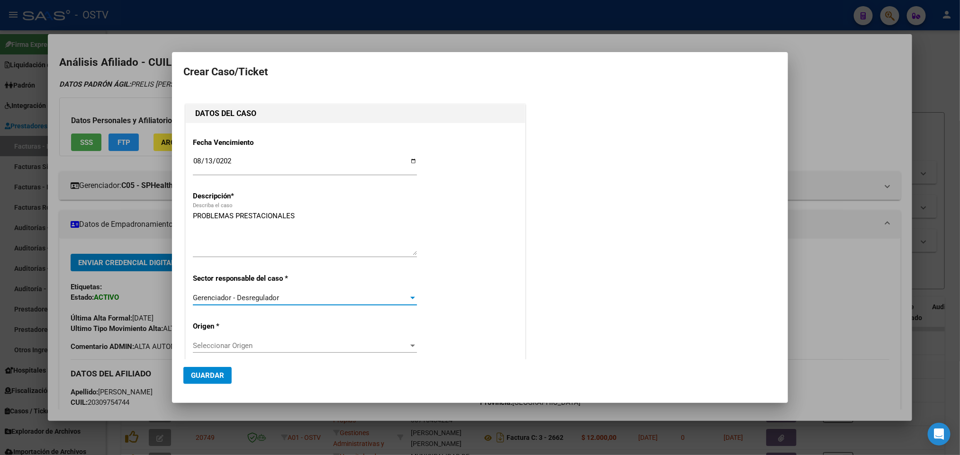
click at [262, 345] on span "Seleccionar Origen" at bounding box center [301, 346] width 216 height 9
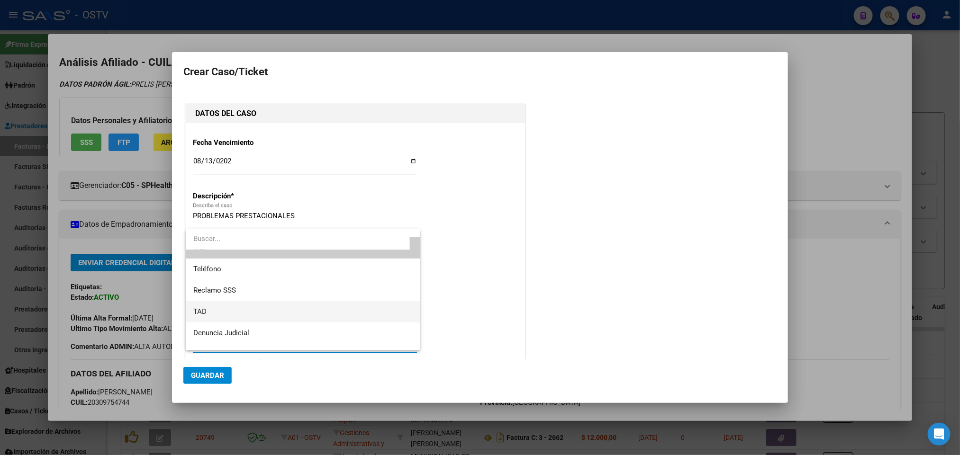
scroll to position [0, 0]
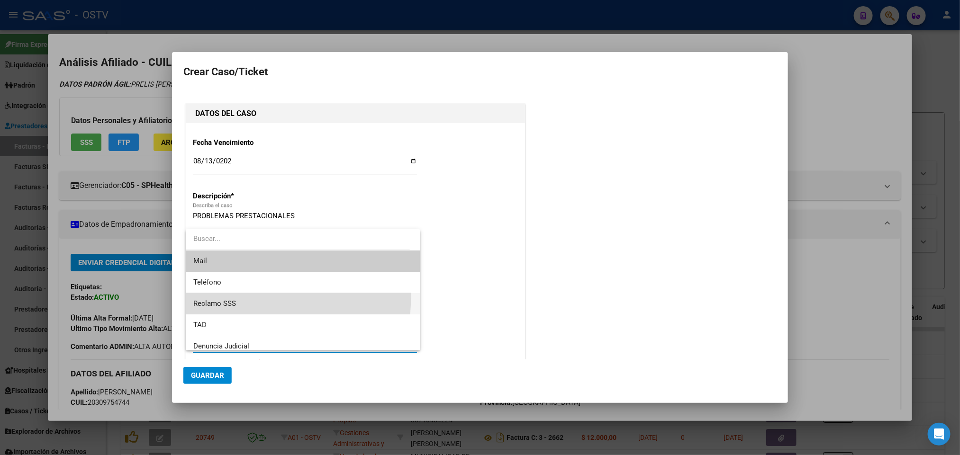
click at [235, 294] on span "Reclamo SSS" at bounding box center [303, 303] width 220 height 21
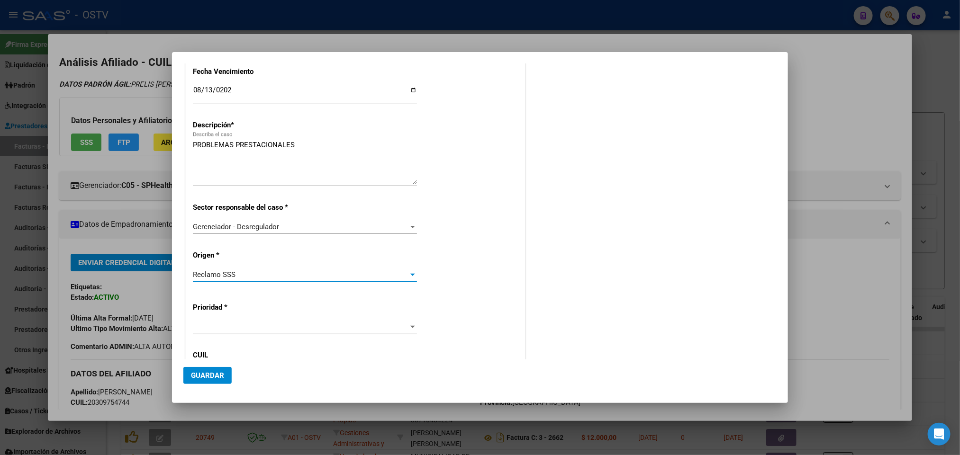
scroll to position [142, 0]
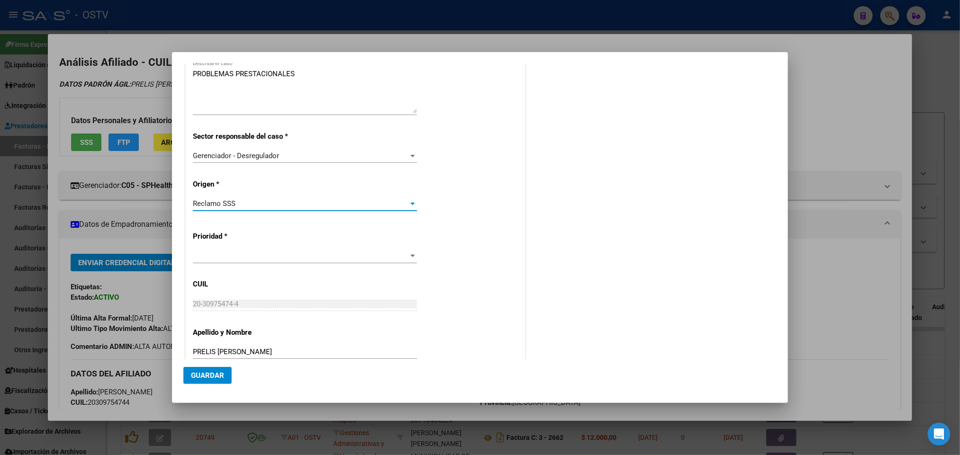
click at [243, 266] on div at bounding box center [305, 260] width 224 height 23
click at [237, 256] on span at bounding box center [301, 256] width 216 height 9
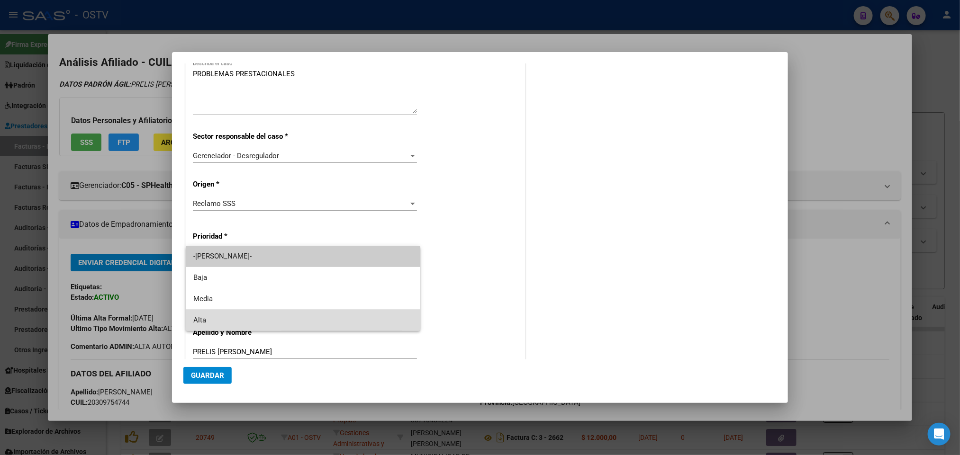
click at [231, 318] on span "Alta" at bounding box center [303, 320] width 220 height 21
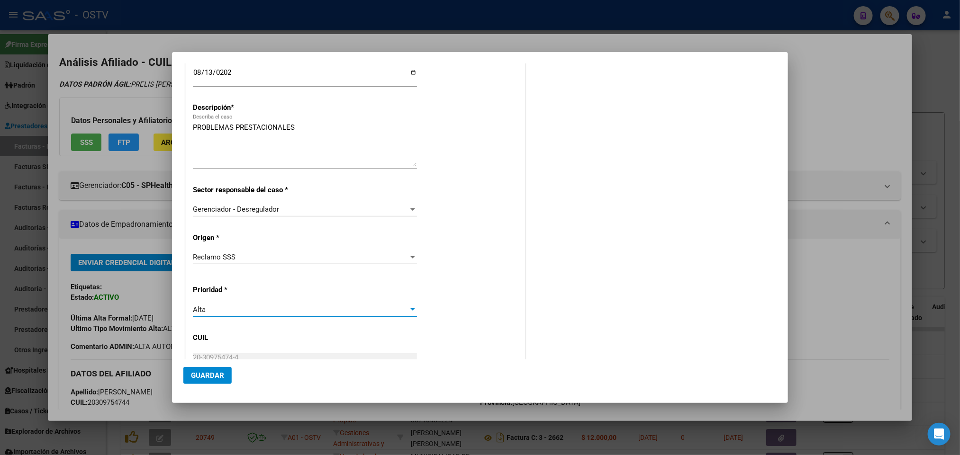
scroll to position [0, 0]
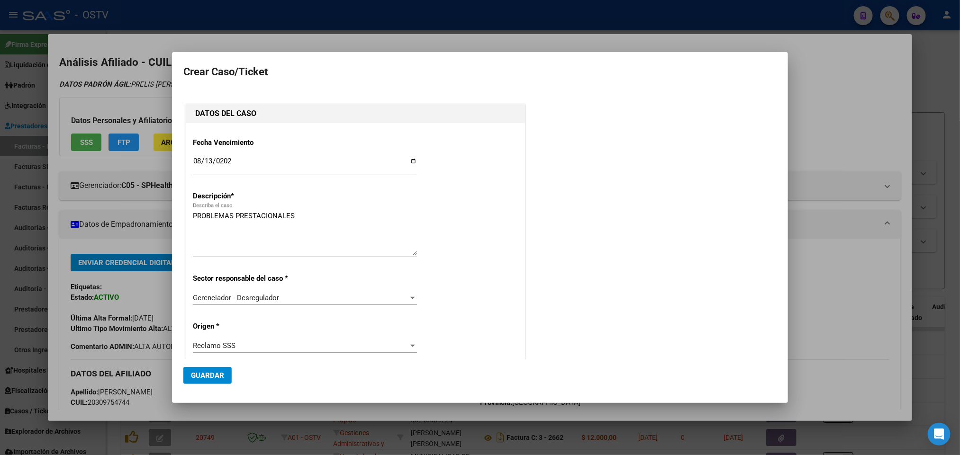
click at [205, 374] on span "Guardar" at bounding box center [207, 376] width 33 height 9
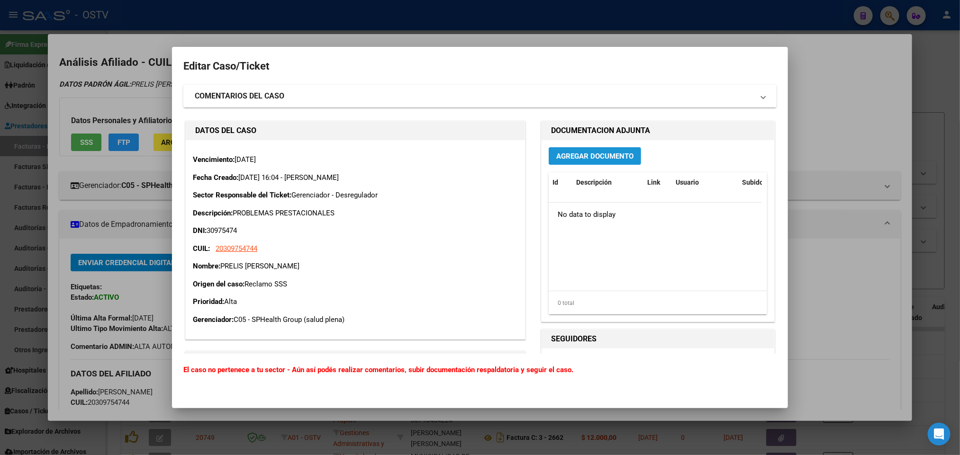
click at [582, 155] on span "Agregar Documento" at bounding box center [594, 156] width 77 height 9
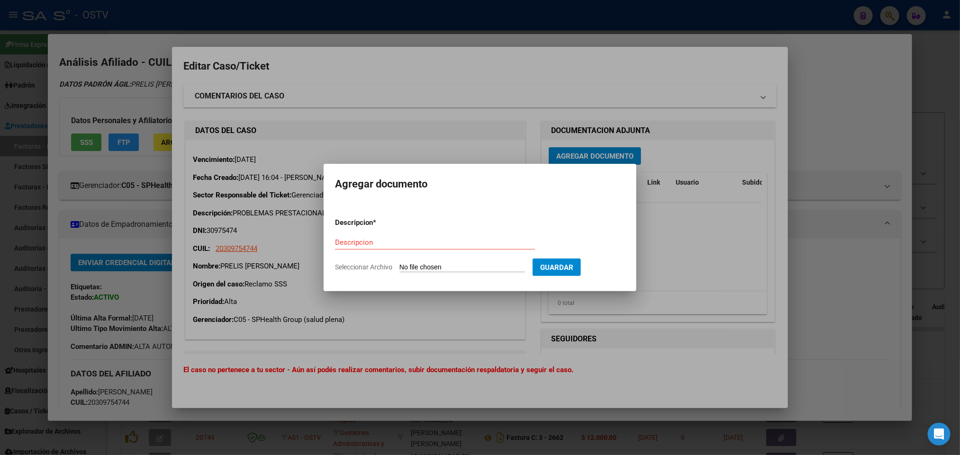
click at [453, 263] on input "Seleccionar Archivo" at bounding box center [462, 267] width 126 height 9
type input "C:\fakepath\IF-2025-86835377-APN-SGSUSS#SSS.pdf"
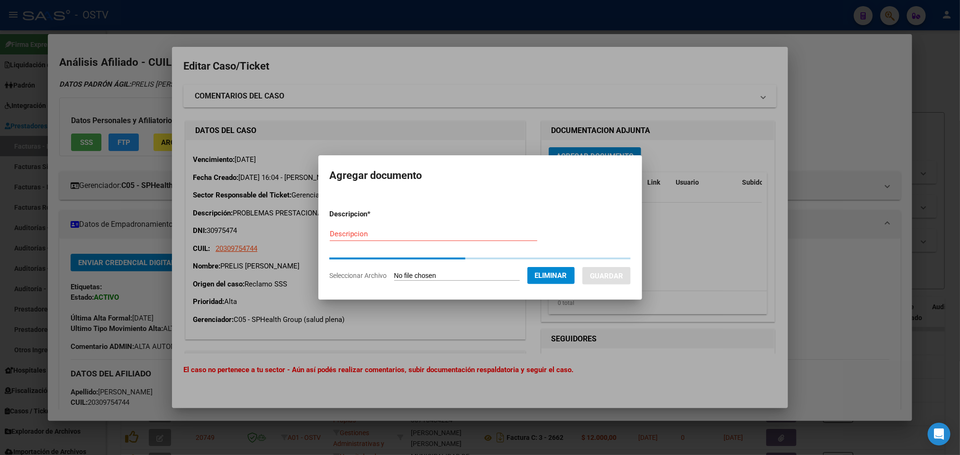
click at [454, 230] on input "Descripcion" at bounding box center [434, 234] width 208 height 9
paste input "IF-2025-86835377-APN-SGSUSS#SSS"
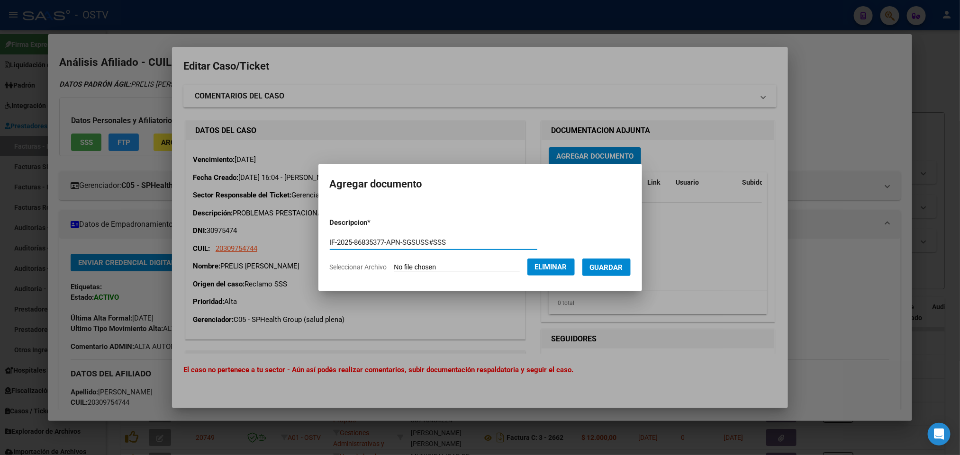
type input "IF-2025-86835377-APN-SGSUSS#SSS"
click at [629, 259] on button "Guardar" at bounding box center [606, 268] width 48 height 18
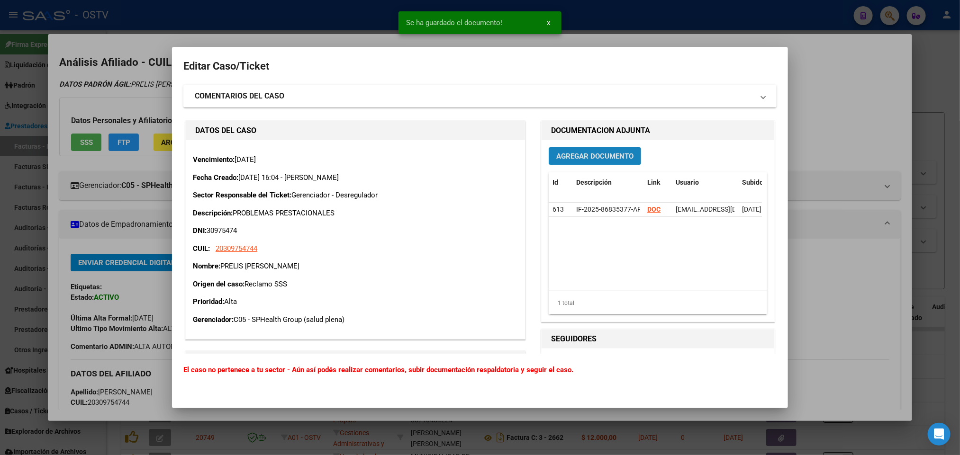
click at [603, 155] on span "Agregar Documento" at bounding box center [594, 156] width 77 height 9
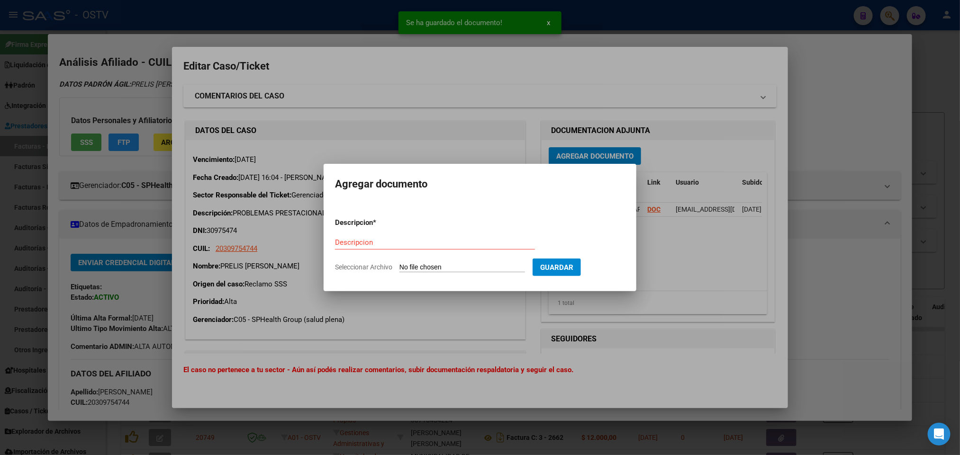
click at [438, 263] on input "Seleccionar Archivo" at bounding box center [462, 267] width 126 height 9
type input "C:\fakepath\IF-2025-87071568-APN-SGSUSS#SSS.pdf"
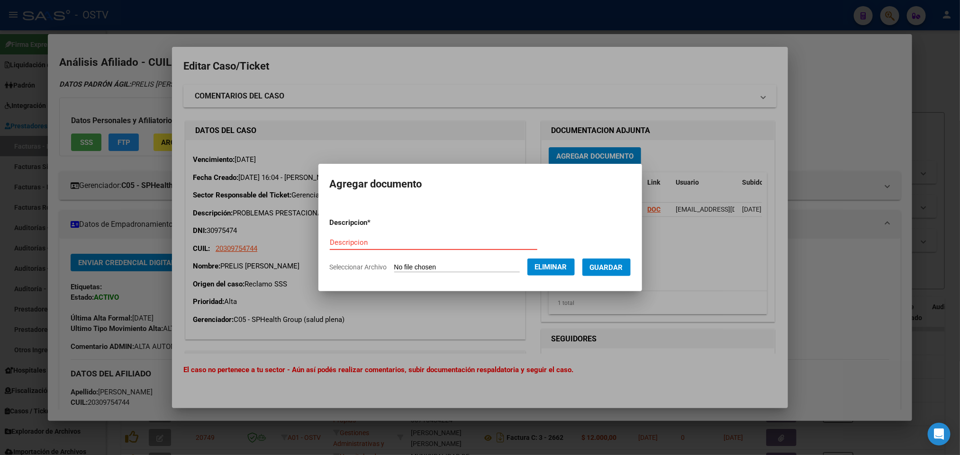
click at [400, 240] on input "Descripcion" at bounding box center [434, 242] width 208 height 9
paste input "IF-2025-87071568-APN-SGSUSS#SSS"
type input "IF-2025-87071568-APN-SGSUSS#SSS"
click at [622, 268] on span "Guardar" at bounding box center [606, 267] width 33 height 9
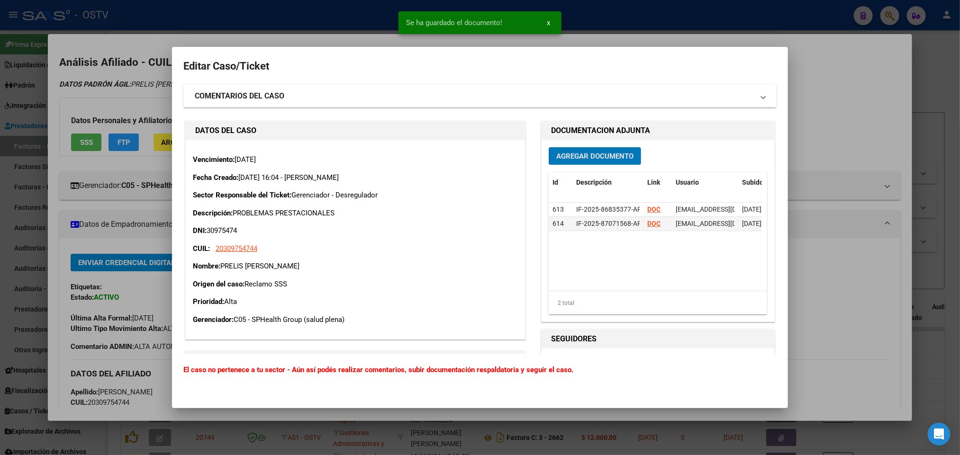
click at [576, 154] on span "Agregar Documento" at bounding box center [594, 156] width 77 height 9
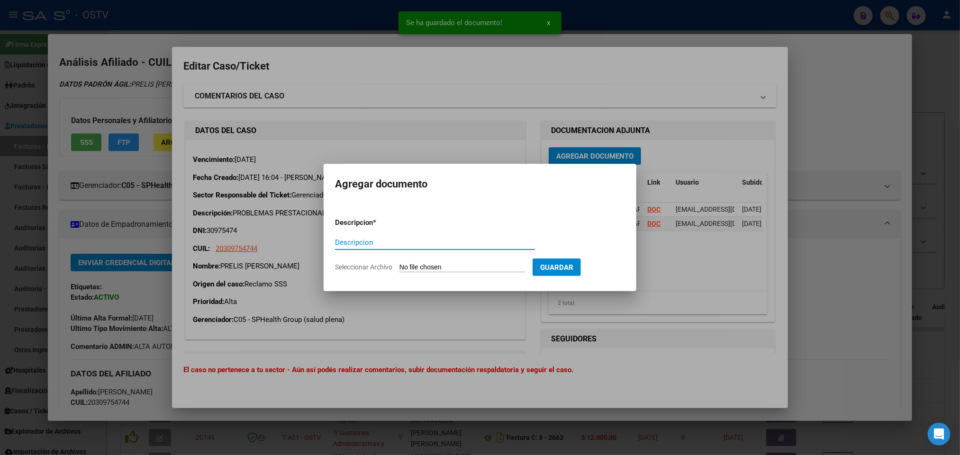
click at [464, 269] on input "Seleccionar Archivo" at bounding box center [462, 267] width 126 height 9
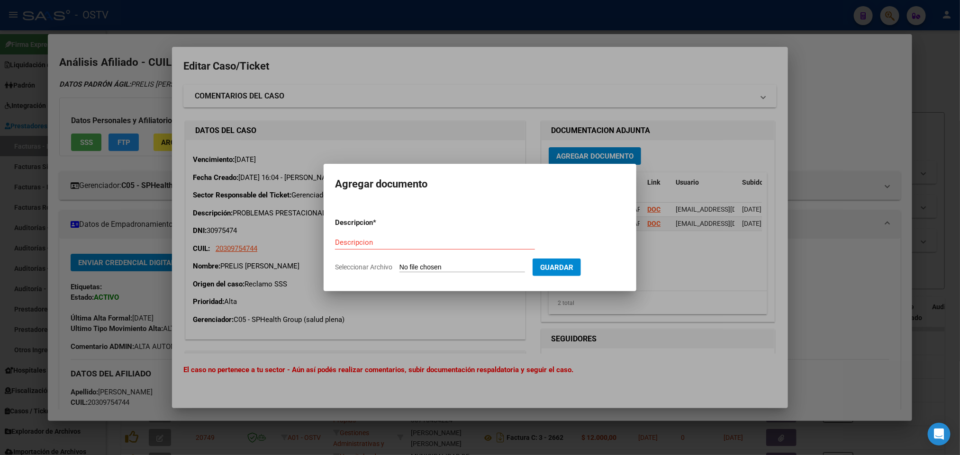
type input "C:\fakepath\IF-2025-87068166-APN-SGSUSS#SSS.pdf"
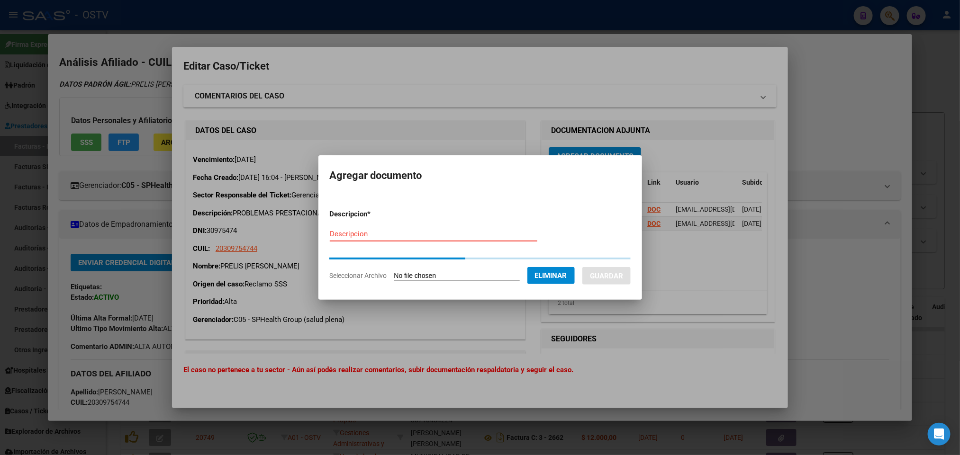
click at [411, 237] on input "Descripcion" at bounding box center [434, 234] width 208 height 9
paste input "IF-2025-87068166-APN-SGSUSS#SSS"
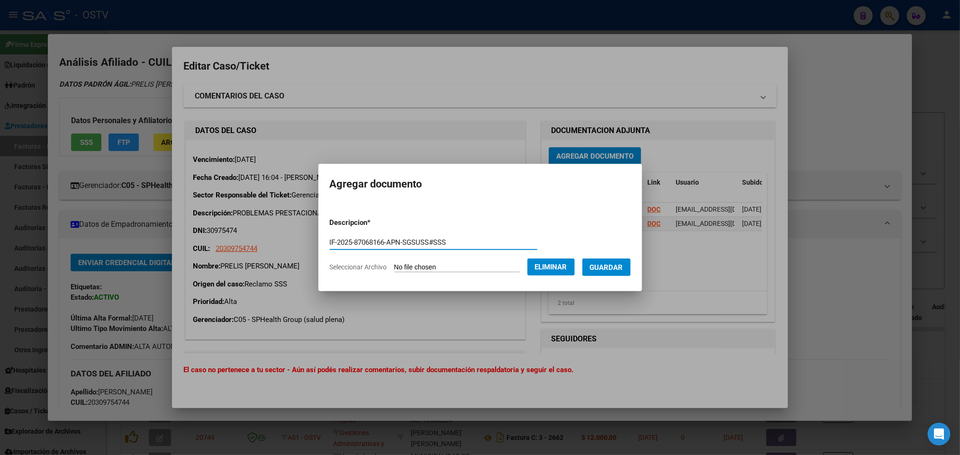
type input "IF-2025-87068166-APN-SGSUSS#SSS"
click at [614, 271] on span "Guardar" at bounding box center [606, 267] width 33 height 9
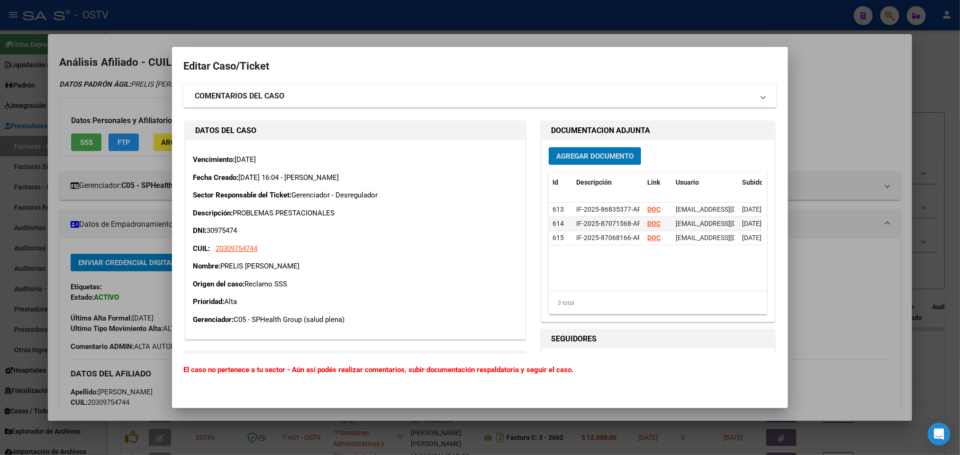
scroll to position [142, 0]
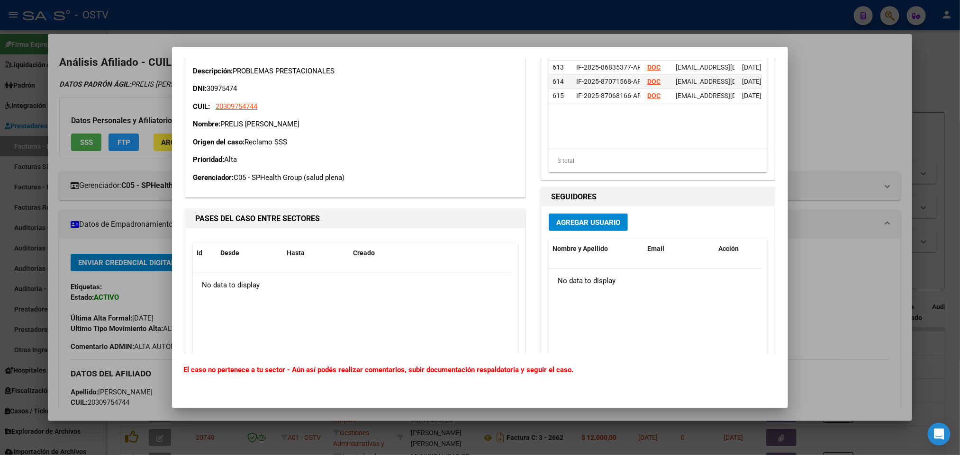
click at [599, 222] on span "Agregar Usuario" at bounding box center [588, 222] width 64 height 9
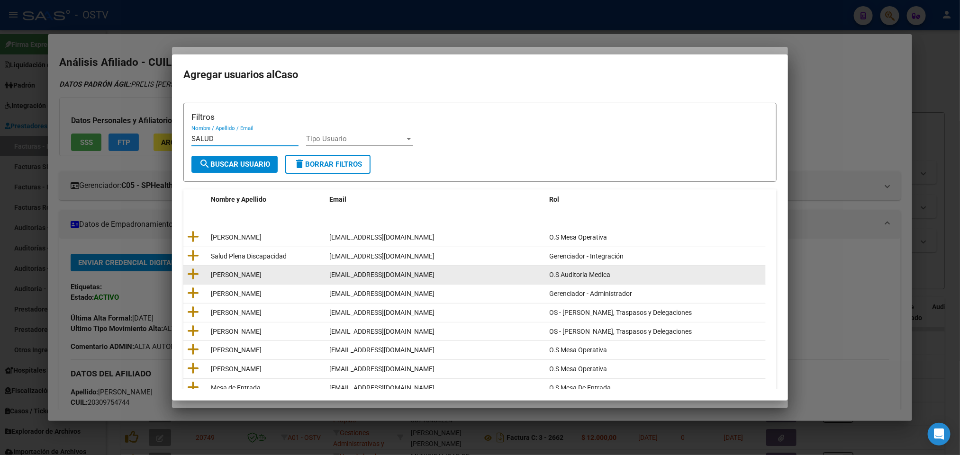
scroll to position [61, 0]
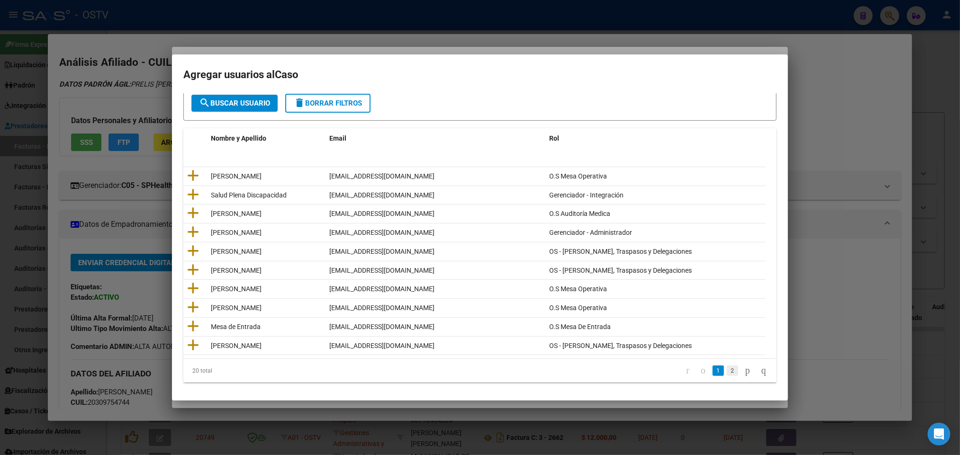
type input "SALUD"
click at [727, 370] on link "2" at bounding box center [732, 371] width 11 height 10
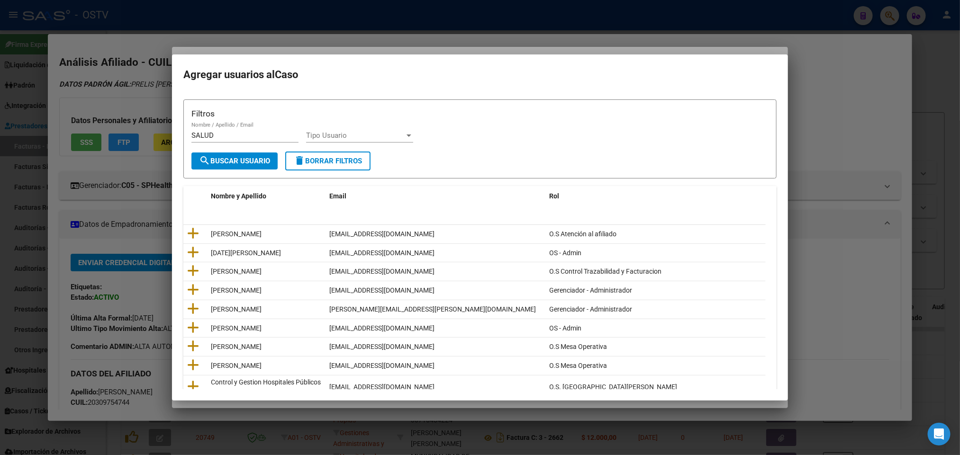
scroll to position [0, 0]
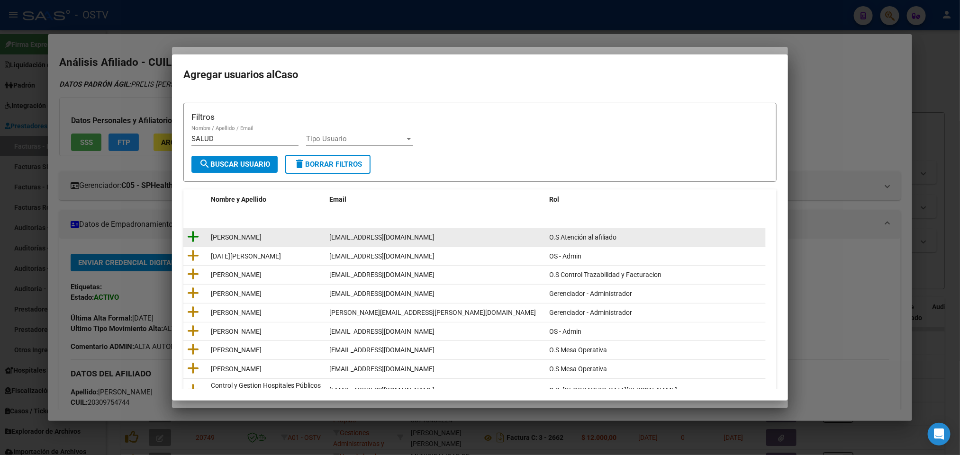
click at [195, 237] on icon at bounding box center [193, 236] width 12 height 13
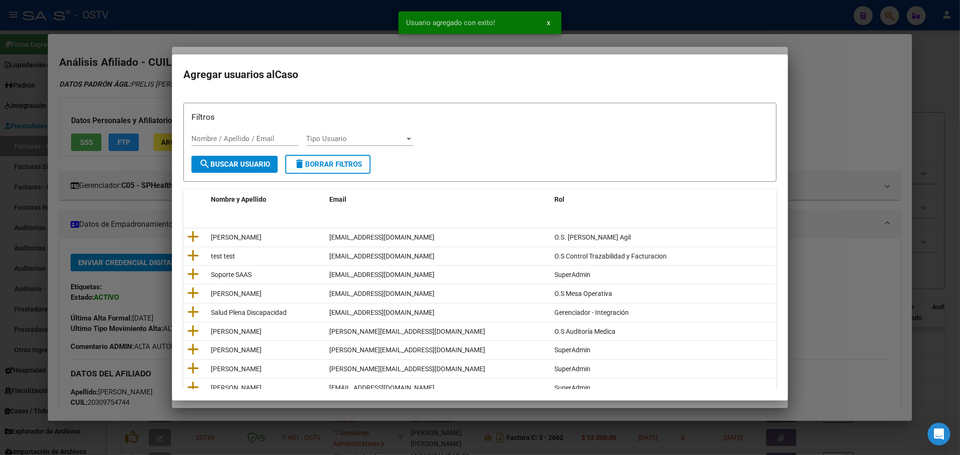
click at [100, 212] on div at bounding box center [480, 227] width 960 height 455
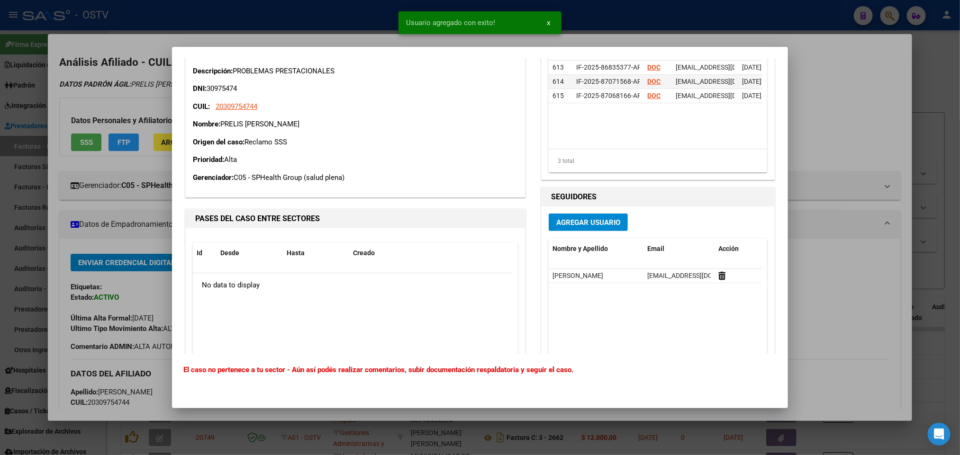
click at [100, 212] on div at bounding box center [480, 227] width 960 height 455
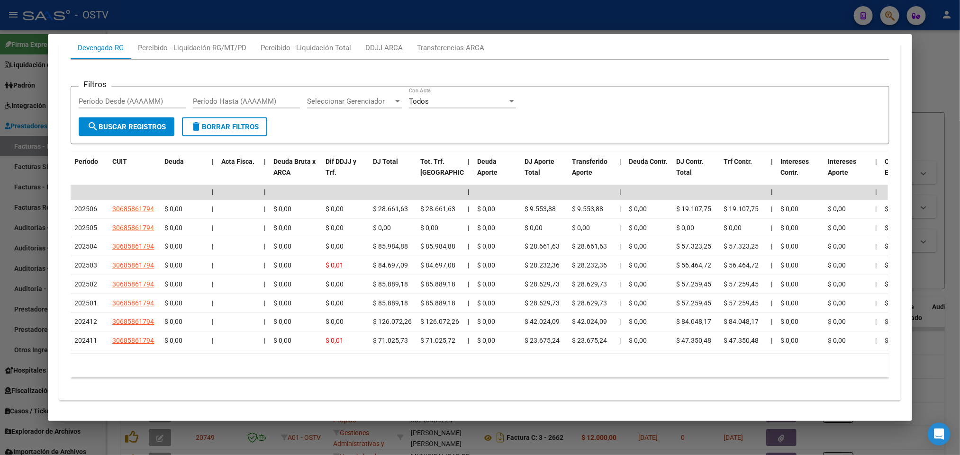
scroll to position [879, 0]
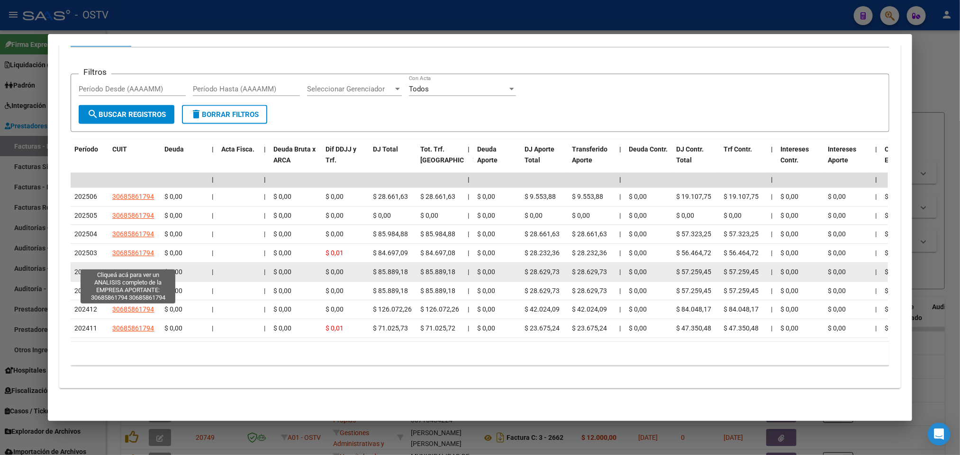
click at [137, 269] on span "30685861794" at bounding box center [133, 273] width 42 height 8
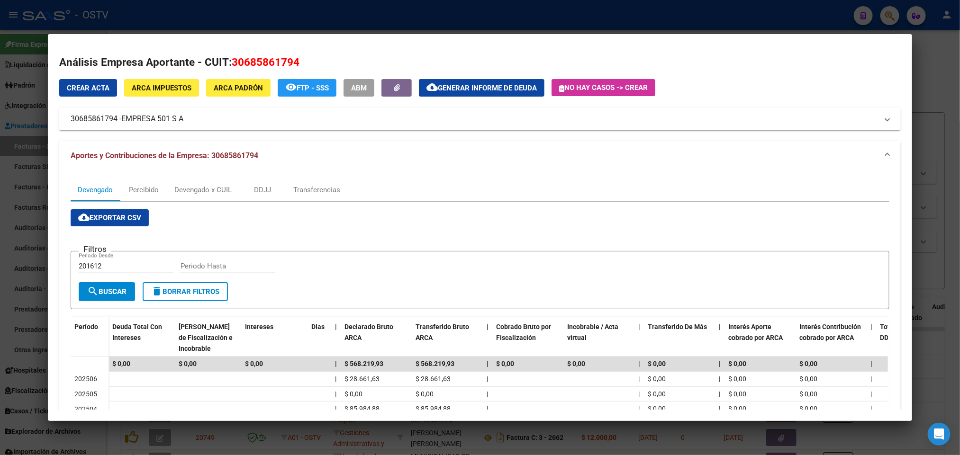
click at [160, 110] on mat-expansion-panel-header "30685861794 - EMPRESA 501 S A" at bounding box center [479, 119] width 841 height 23
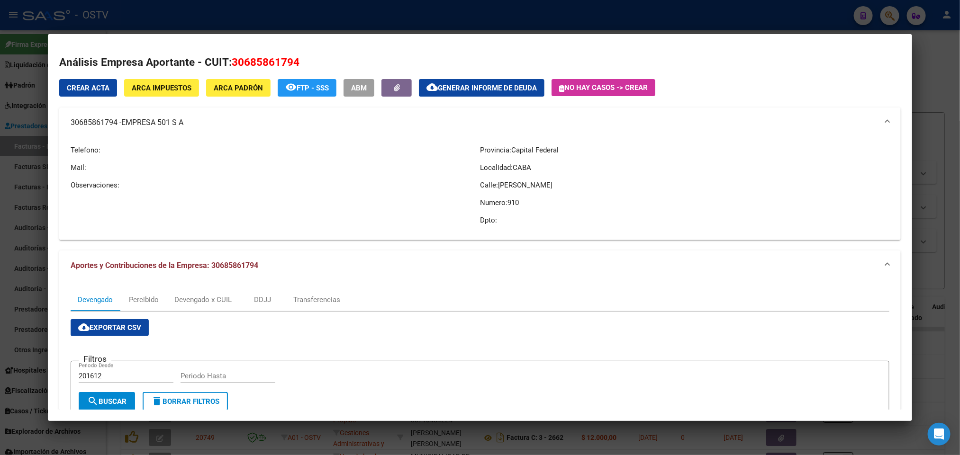
click at [0, 255] on div at bounding box center [480, 227] width 960 height 455
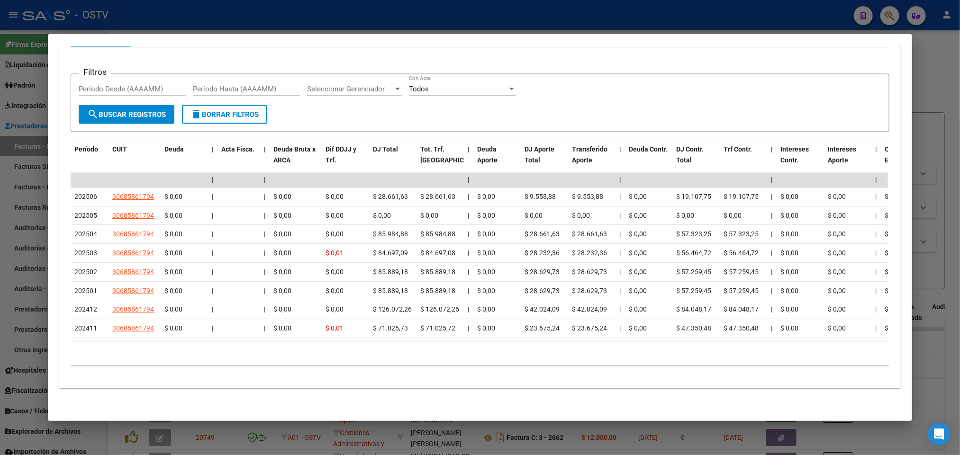
click at [0, 256] on div at bounding box center [480, 227] width 960 height 455
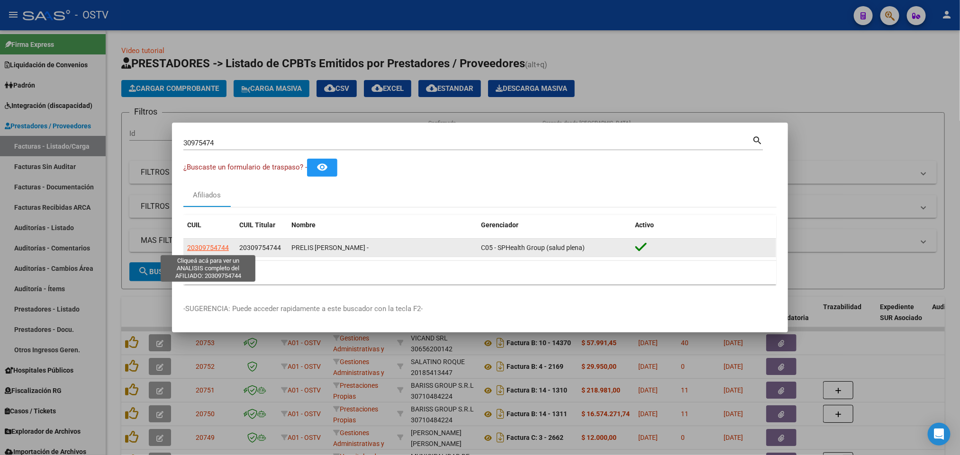
click at [208, 249] on span "20309754744" at bounding box center [208, 248] width 42 height 8
type textarea "20309754744"
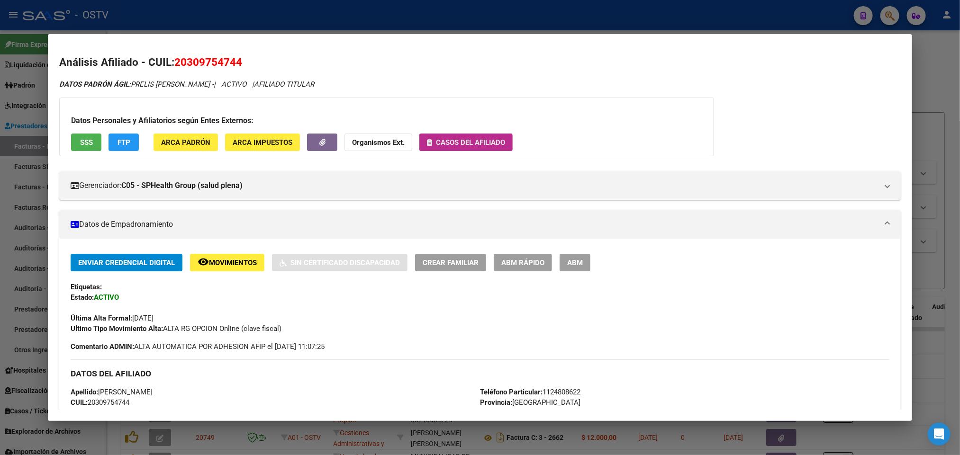
click at [462, 145] on span "Casos del afiliado" at bounding box center [470, 142] width 69 height 9
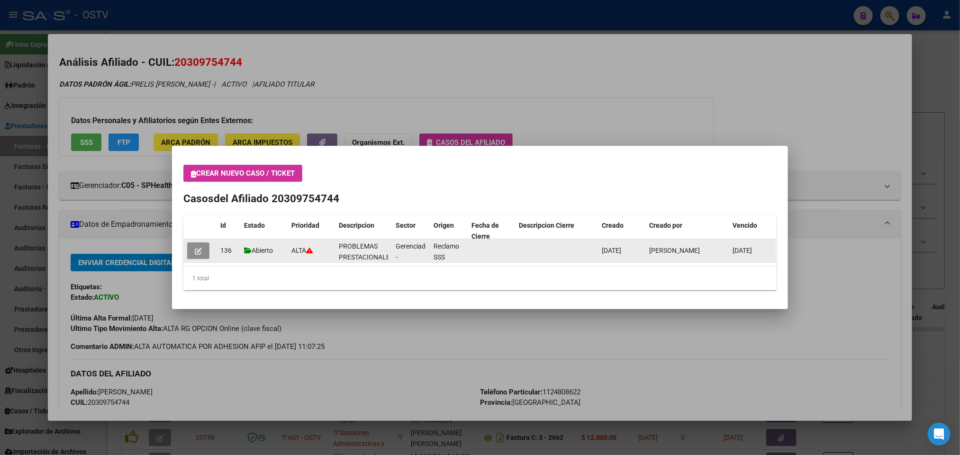
click at [193, 250] on button "button" at bounding box center [198, 251] width 22 height 17
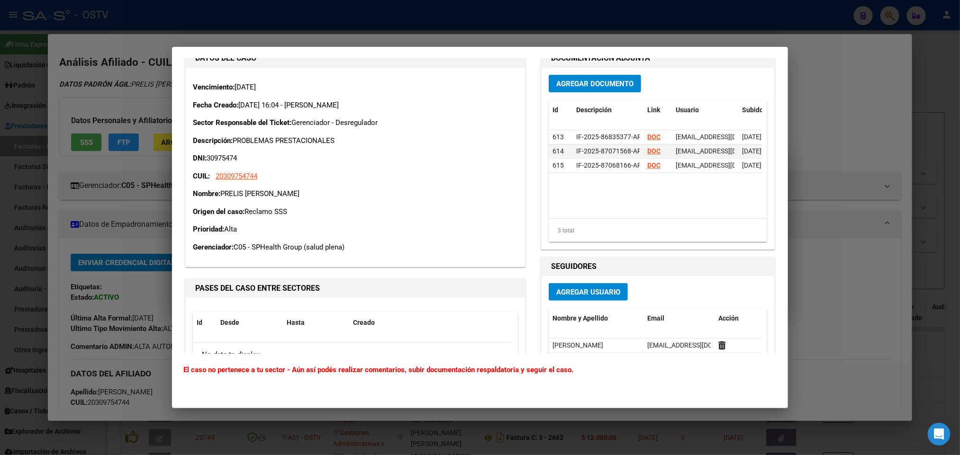
scroll to position [184, 0]
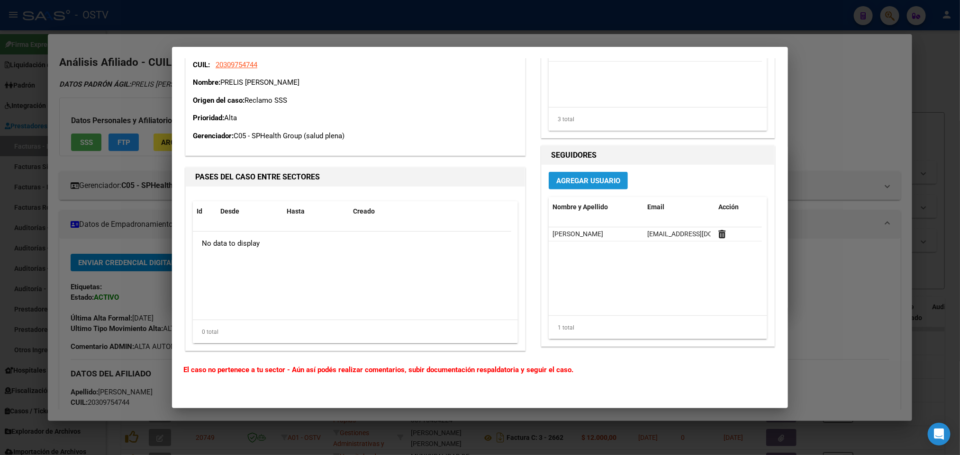
click at [594, 178] on span "Agregar Usuario" at bounding box center [588, 181] width 64 height 9
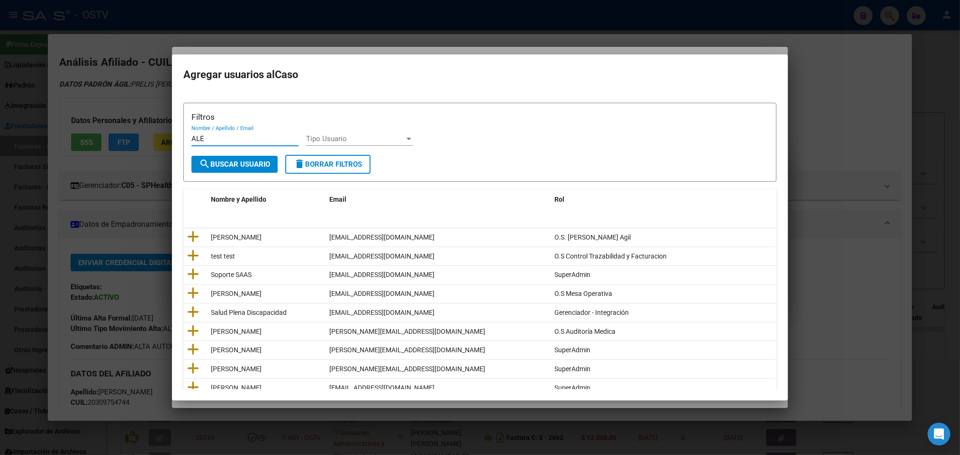
type input "ALE"
click at [256, 162] on span "search Buscar Usuario" at bounding box center [234, 164] width 71 height 9
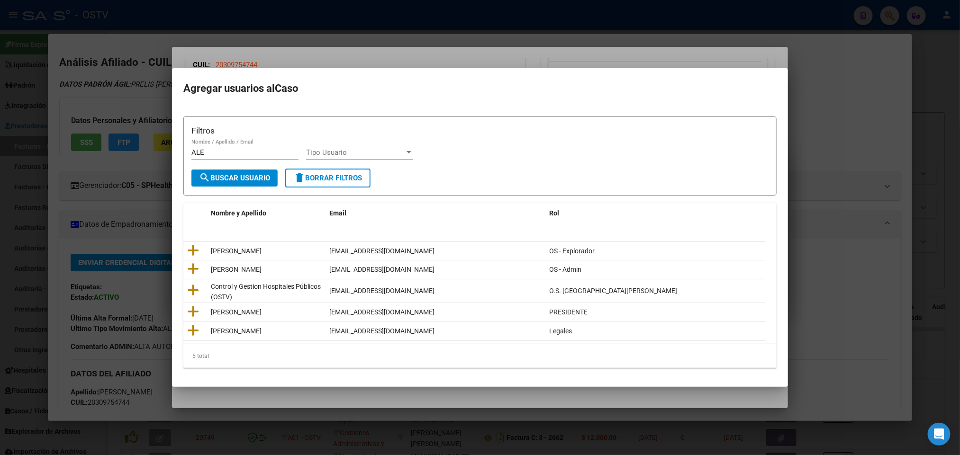
click at [310, 22] on div at bounding box center [480, 227] width 960 height 455
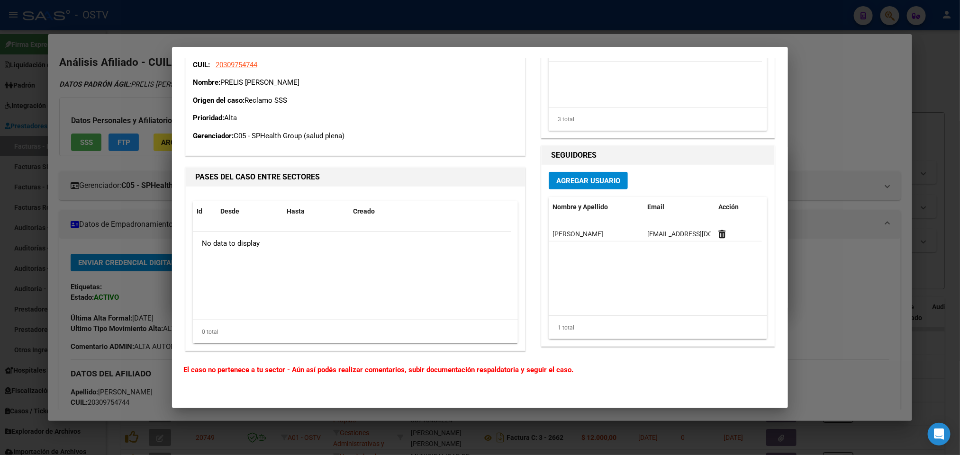
click at [311, 22] on div at bounding box center [480, 227] width 960 height 455
